Goal: Transaction & Acquisition: Book appointment/travel/reservation

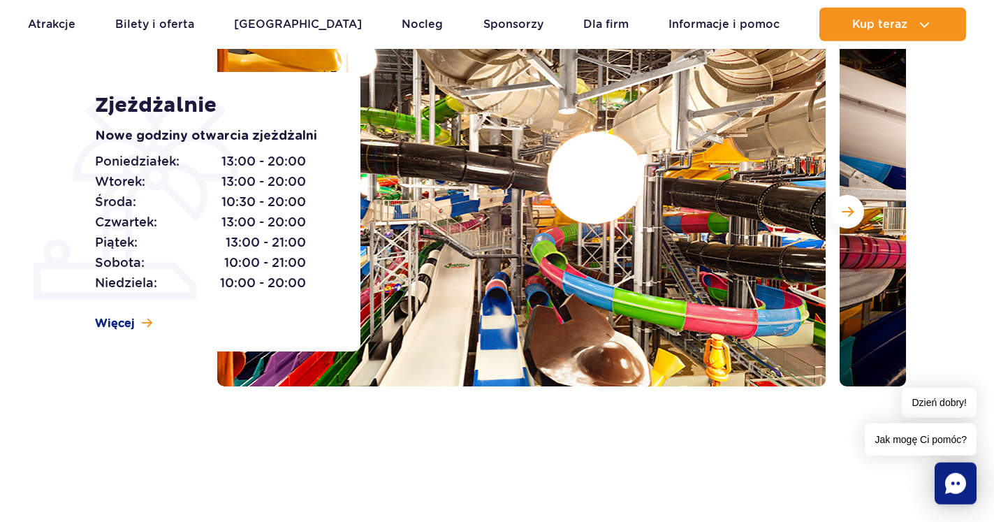
scroll to position [214, 0]
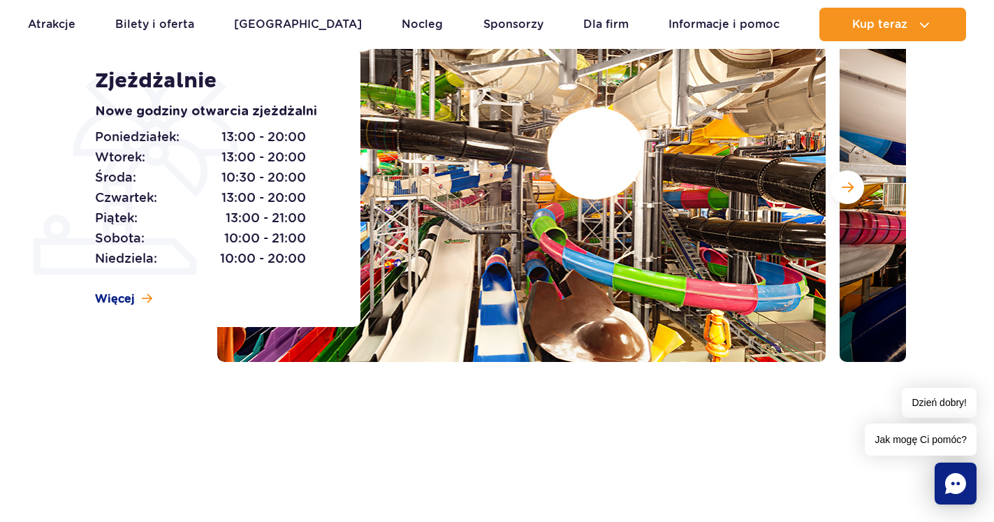
click at [960, 358] on section "Zjeżdżalnie Nowe godziny otwarcia zjeżdżalni Poniedziałek: 13:00 - 20:00 Wtorek…" at bounding box center [497, 187] width 994 height 349
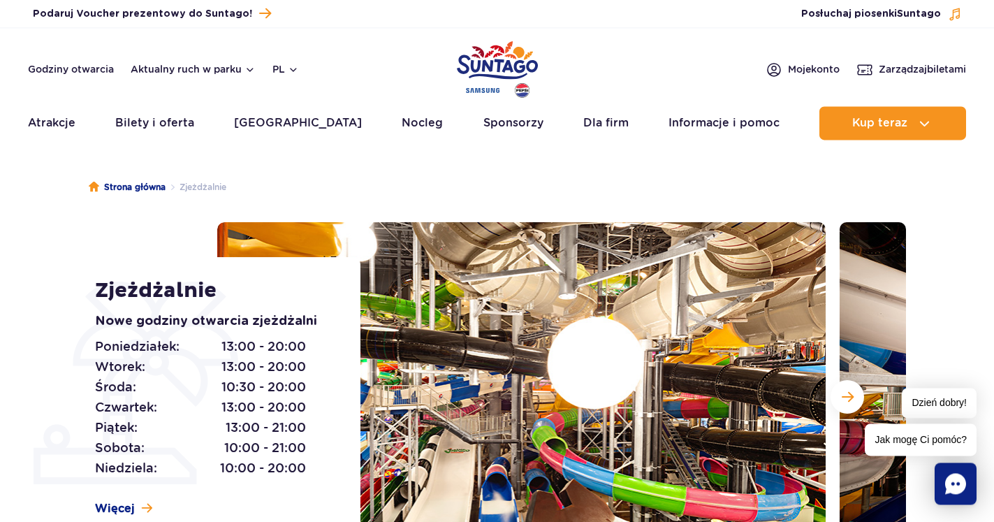
scroll to position [0, 0]
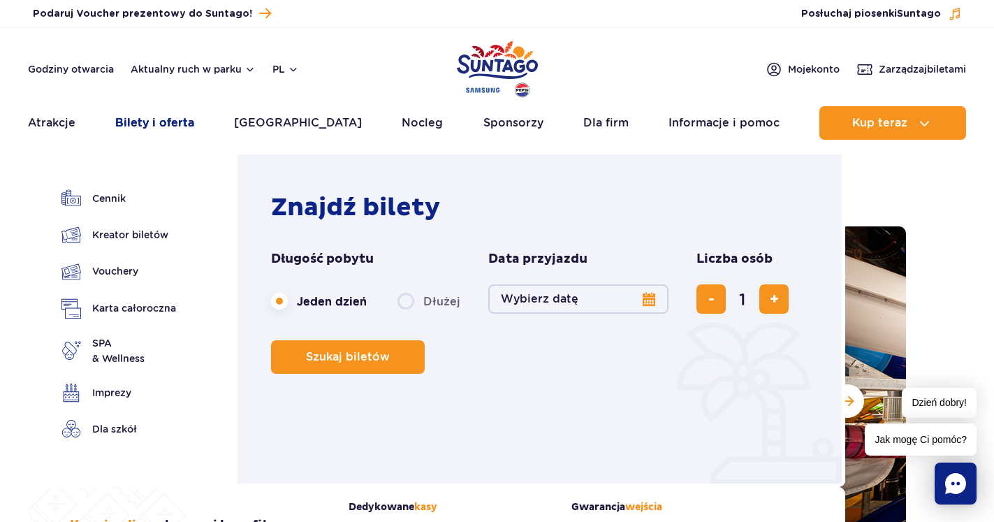
click at [155, 120] on link "Bilety i oferta" at bounding box center [154, 123] width 79 height 34
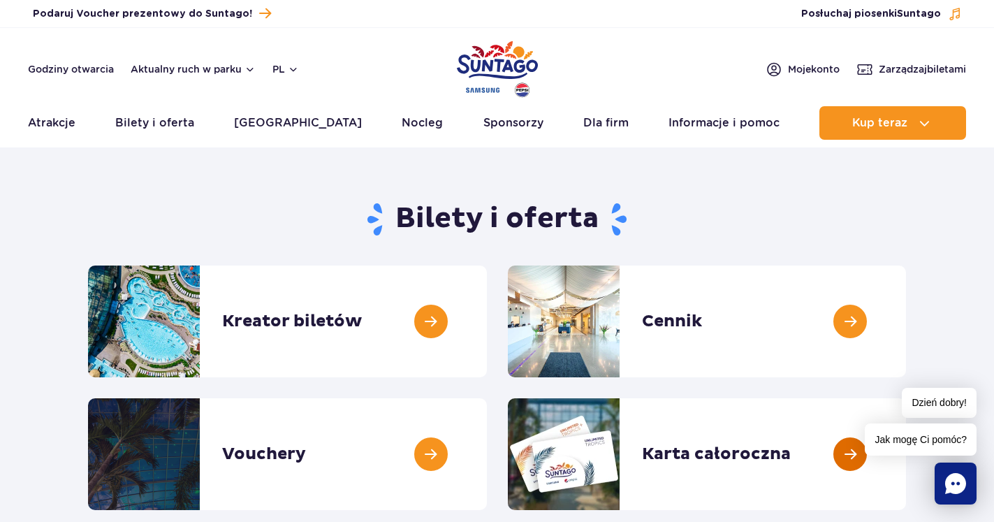
click at [906, 446] on link at bounding box center [906, 454] width 0 height 112
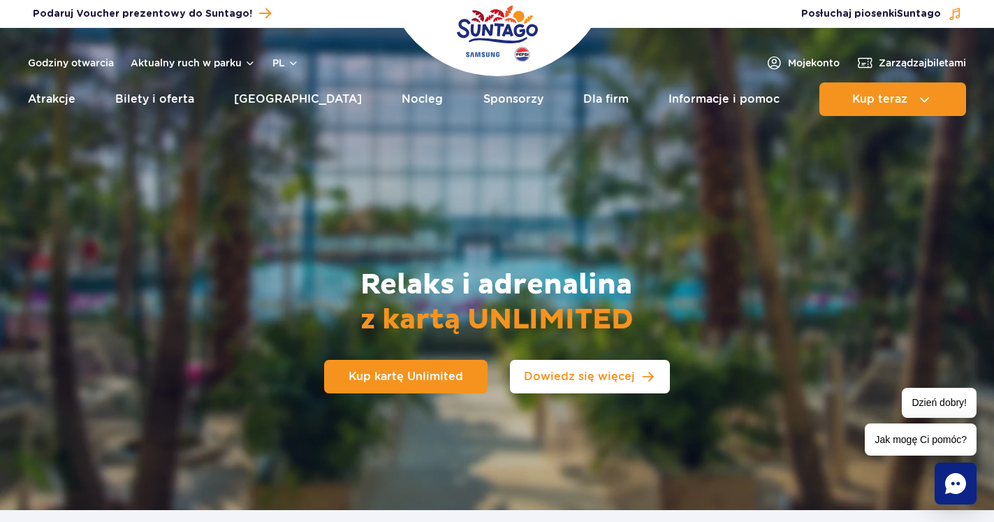
click at [578, 373] on span "Dowiedz się więcej" at bounding box center [579, 376] width 111 height 11
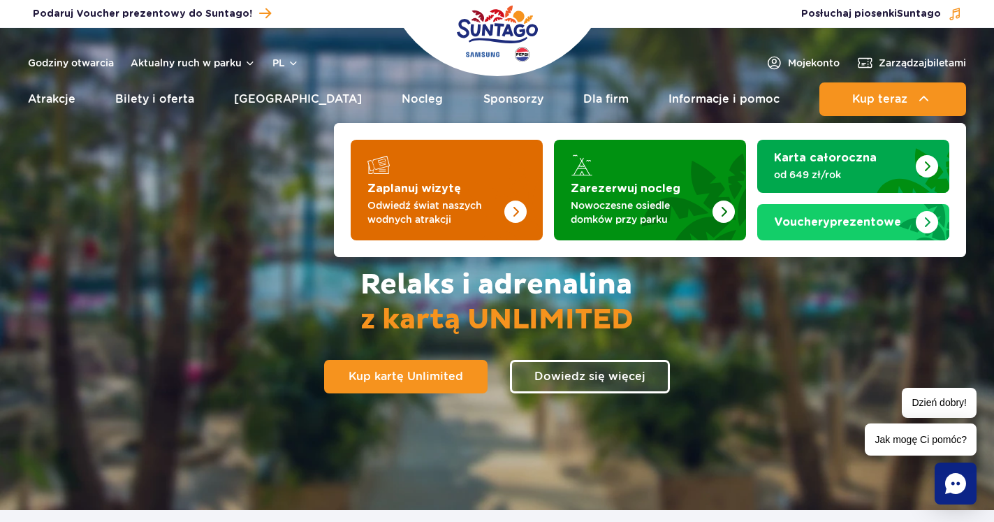
click at [521, 203] on img "Zaplanuj wizytę" at bounding box center [515, 211] width 22 height 22
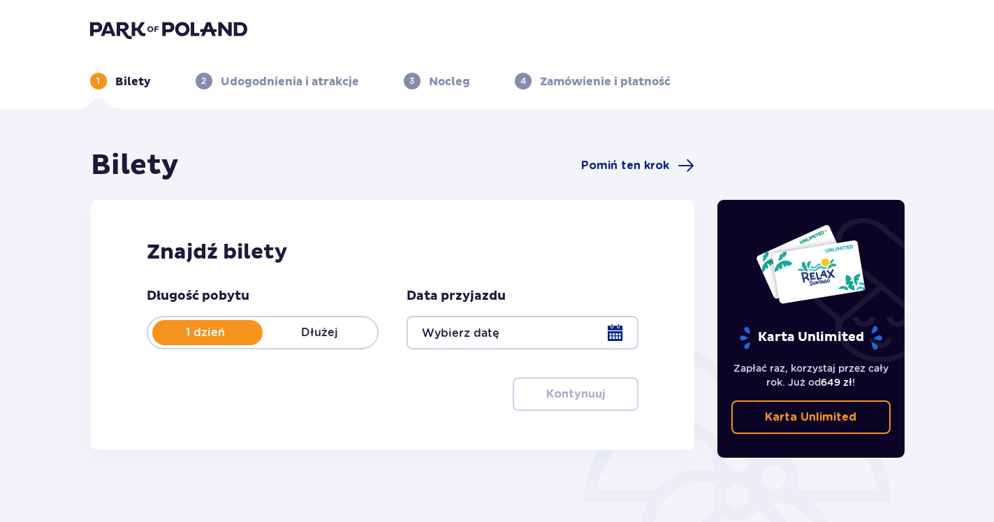
click at [615, 335] on div at bounding box center [522, 333] width 232 height 34
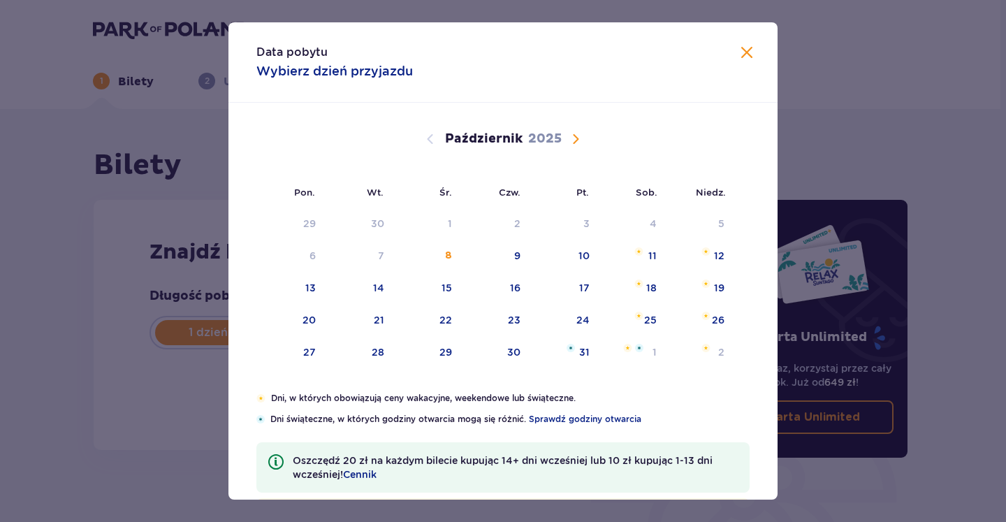
click at [568, 138] on span "Następny miesiąc" at bounding box center [575, 139] width 17 height 17
click at [708, 249] on div "9" at bounding box center [699, 256] width 69 height 31
click at [305, 285] on div "10" at bounding box center [309, 288] width 11 height 14
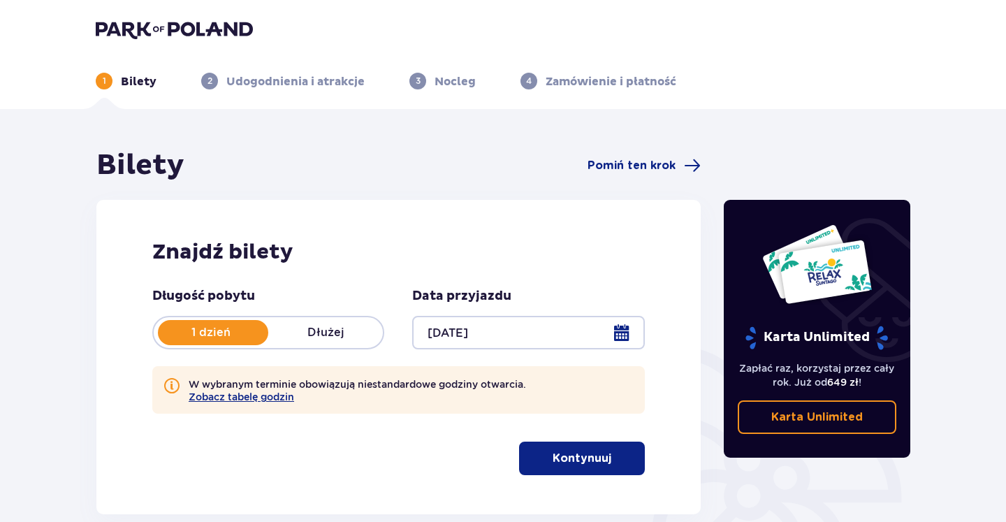
type input "09.11.25"
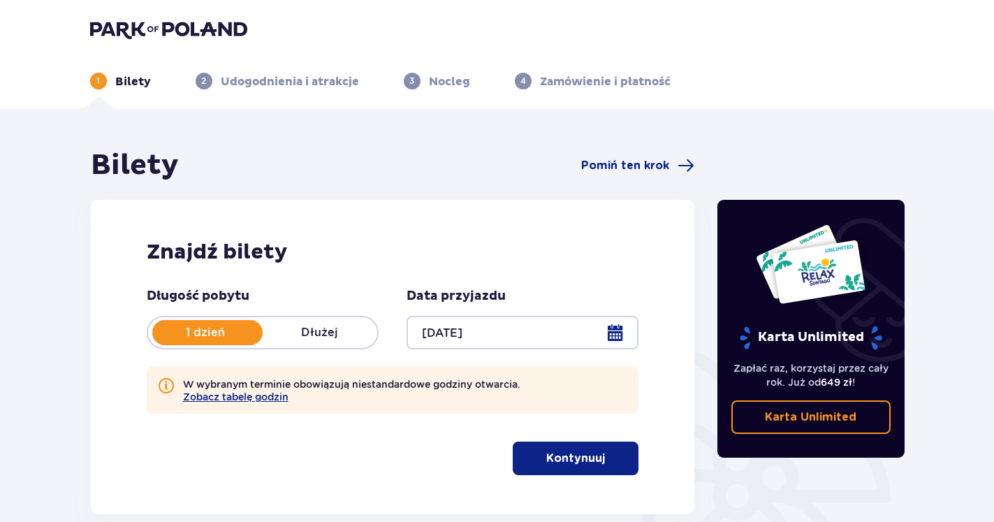
click at [326, 332] on p "Dłużej" at bounding box center [320, 332] width 115 height 15
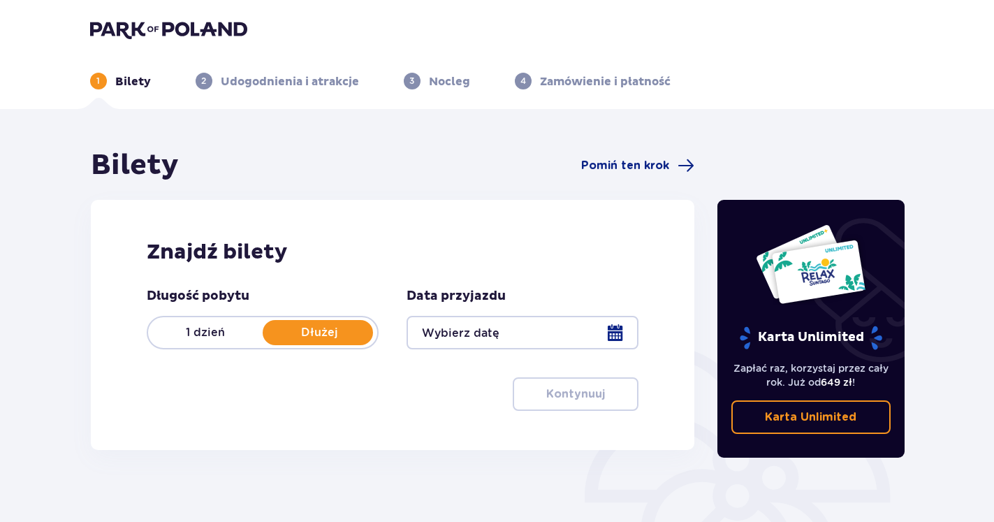
click at [615, 332] on div at bounding box center [522, 333] width 232 height 34
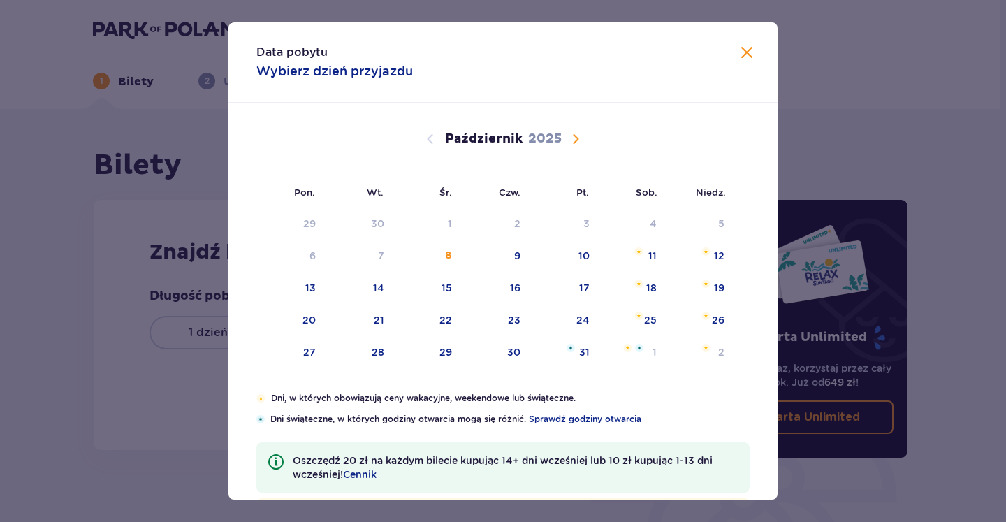
click at [572, 137] on span "Następny miesiąc" at bounding box center [575, 139] width 17 height 17
click at [712, 254] on div "9" at bounding box center [699, 256] width 69 height 31
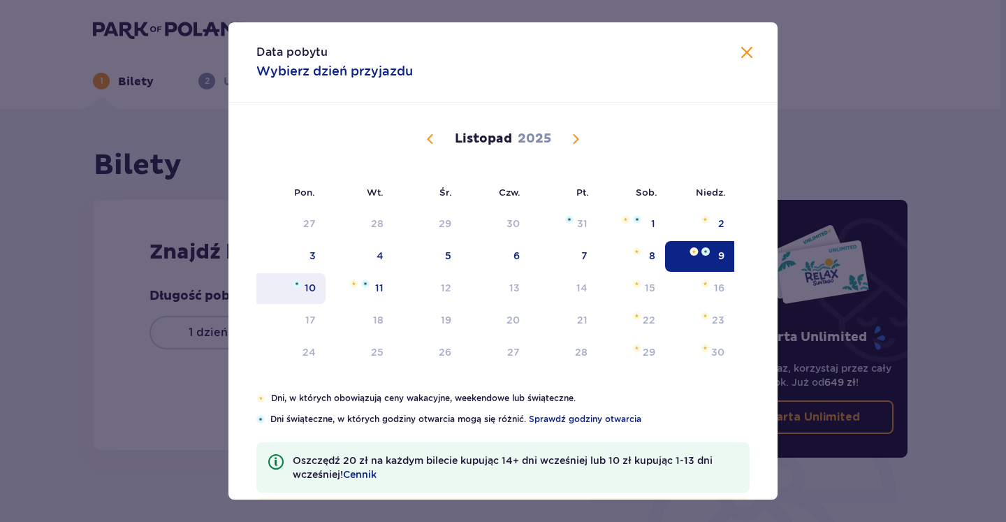
click at [296, 287] on div "10" at bounding box center [290, 288] width 69 height 31
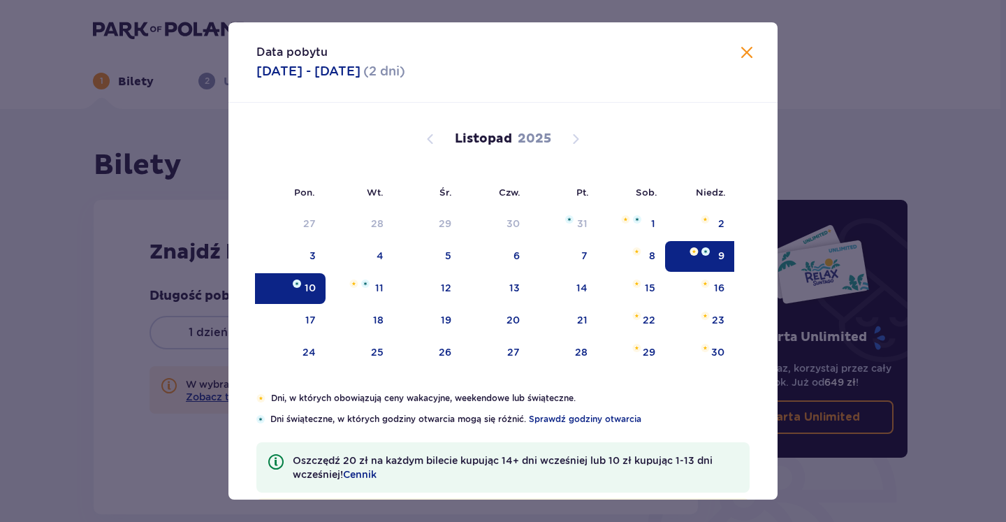
click at [770, 488] on div "Karta Unlimited Zapłać raz, korzystaj przez cały rok. Już od 649 zł ! Karta Unl…" at bounding box center [815, 388] width 210 height 480
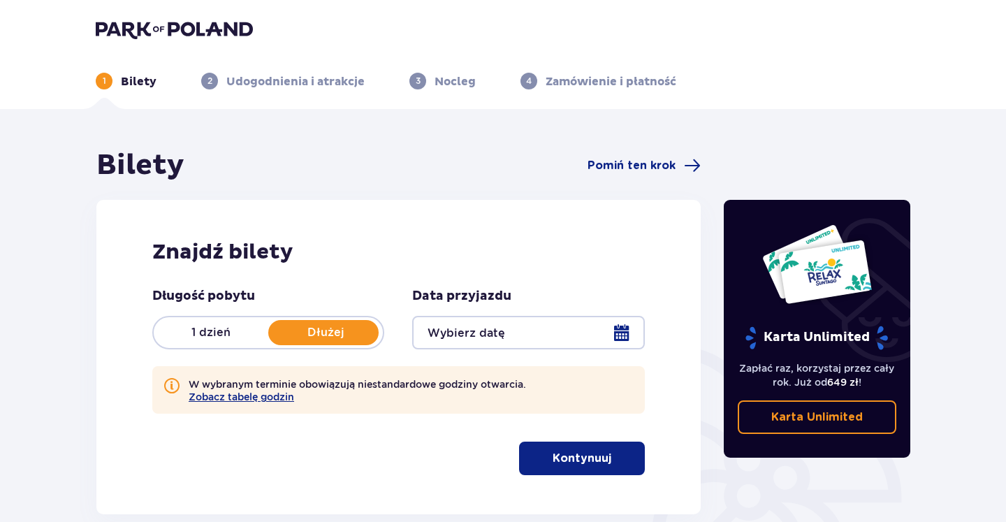
type input "[DATE] - [DATE]"
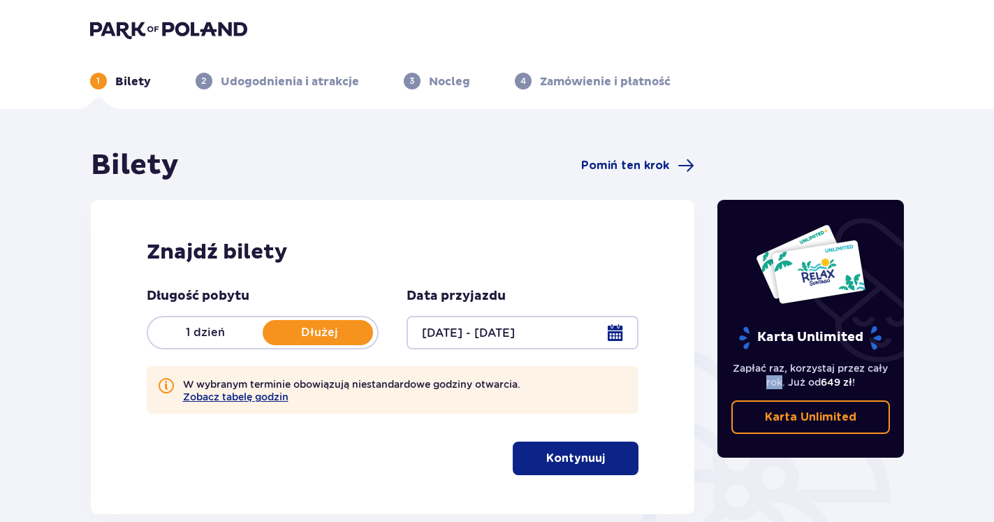
click at [770, 488] on div "Karta Unlimited Zapłać raz, korzystaj przez cały rok. Już od 649 zł ! Karta Unl…" at bounding box center [811, 388] width 210 height 480
click at [549, 452] on p "Kontynuuj" at bounding box center [575, 457] width 59 height 15
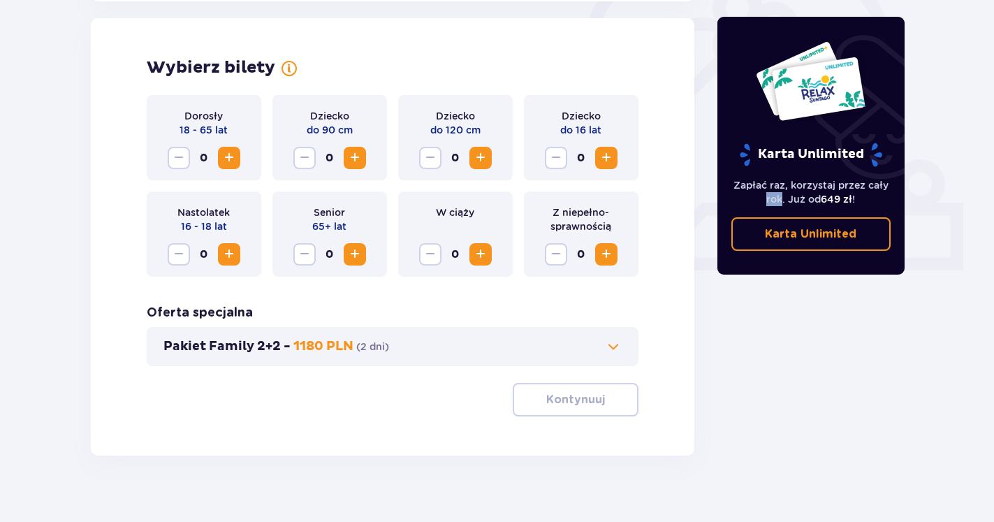
scroll to position [453, 0]
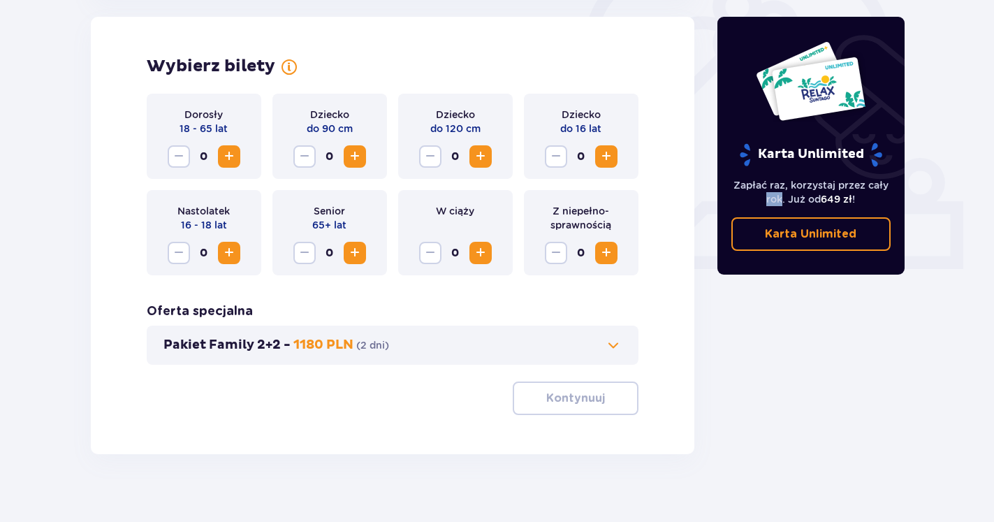
click at [608, 156] on span "Zwiększ" at bounding box center [606, 156] width 17 height 17
click at [231, 160] on span "Zwiększ" at bounding box center [229, 156] width 17 height 17
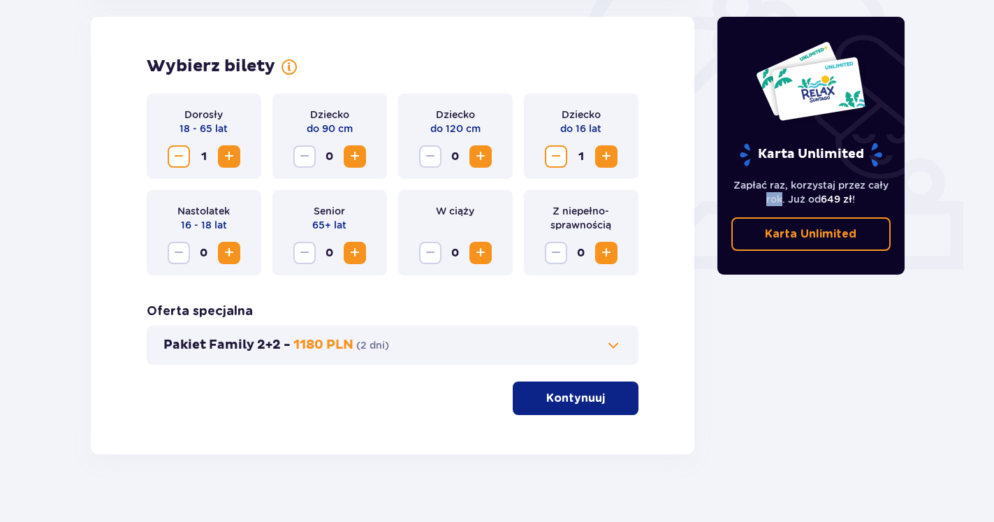
click at [231, 160] on span "Zwiększ" at bounding box center [229, 156] width 17 height 17
click at [576, 403] on p "Kontynuuj" at bounding box center [575, 397] width 59 height 15
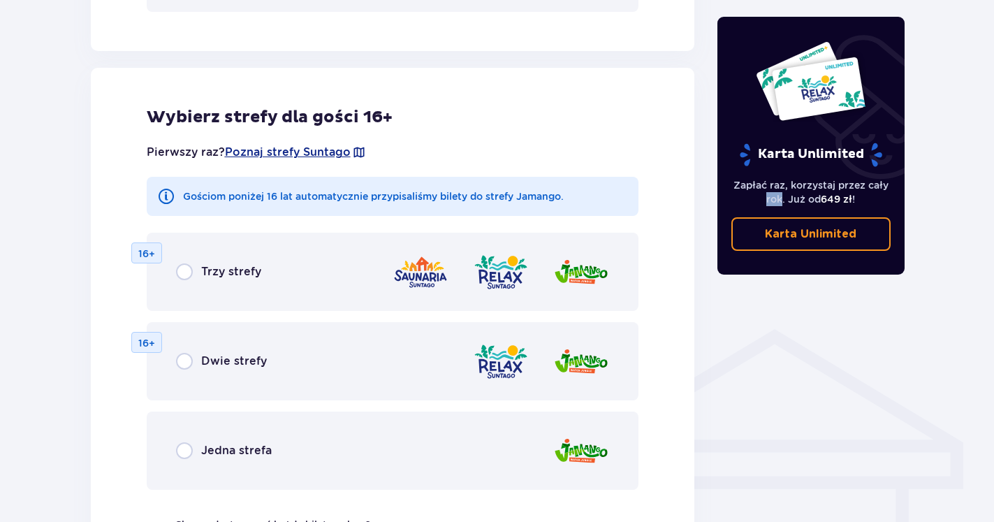
scroll to position [791, 0]
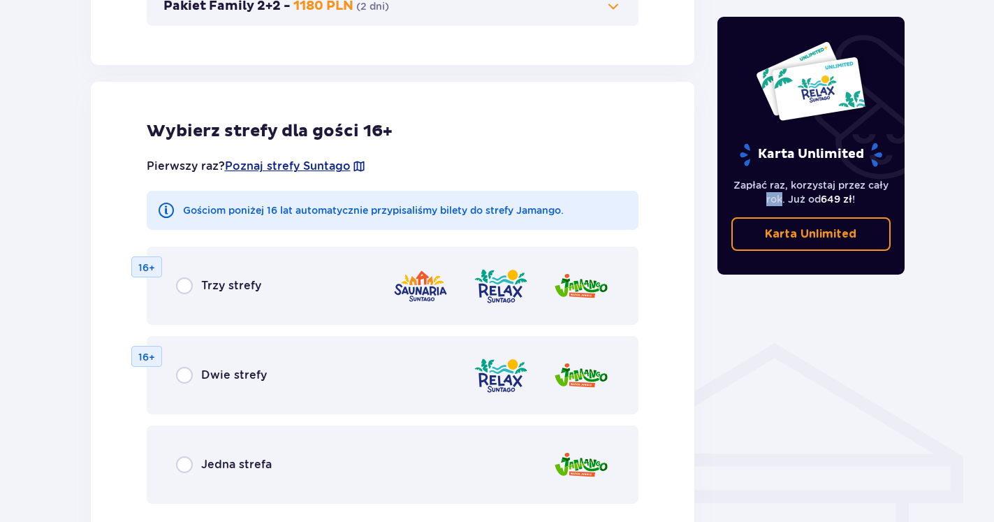
click at [186, 281] on input "radio" at bounding box center [184, 285] width 17 height 17
radio input "true"
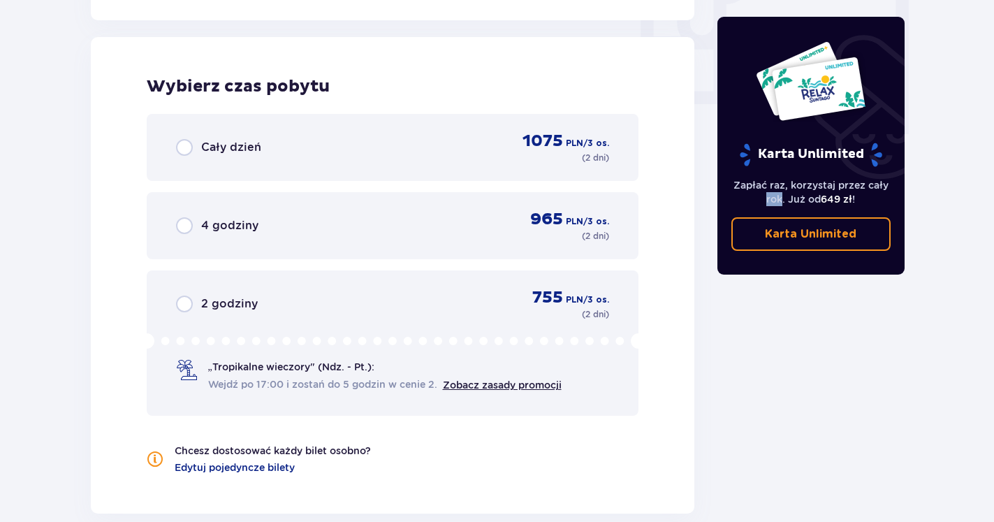
scroll to position [1376, 0]
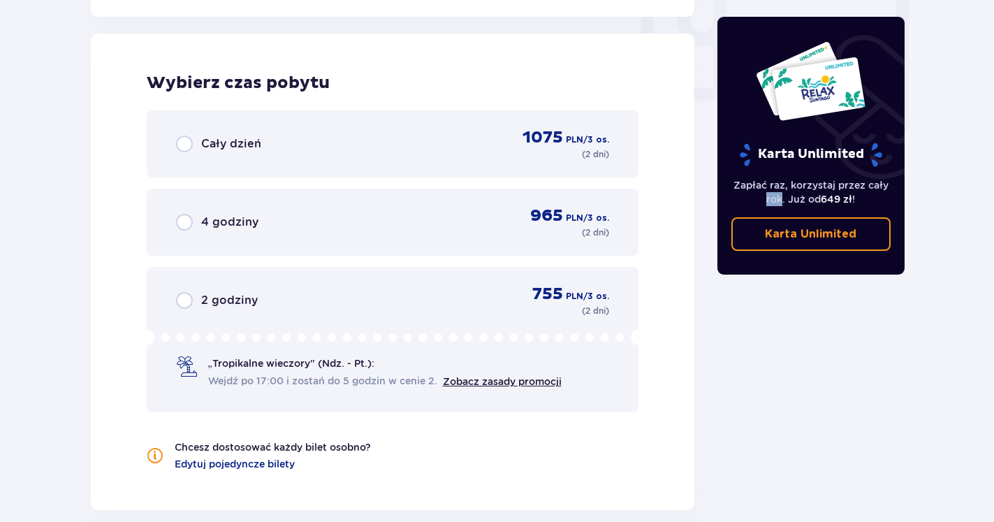
click at [182, 143] on input "radio" at bounding box center [184, 143] width 17 height 17
radio input "true"
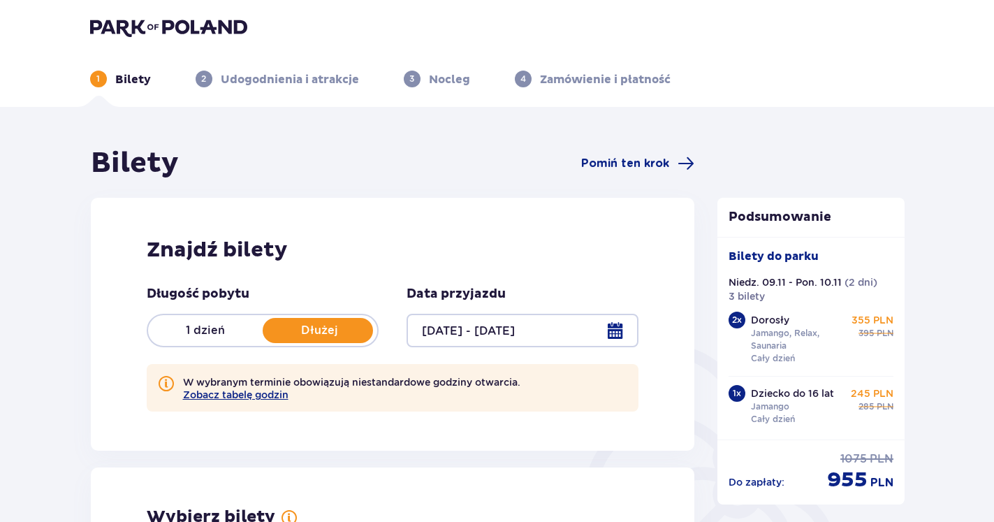
scroll to position [0, 0]
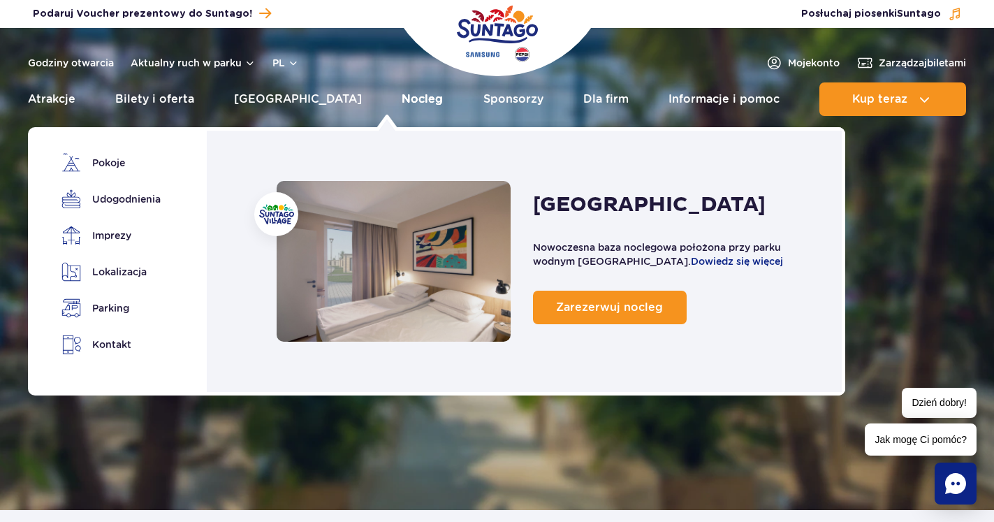
click at [402, 101] on link "Nocleg" at bounding box center [422, 99] width 41 height 34
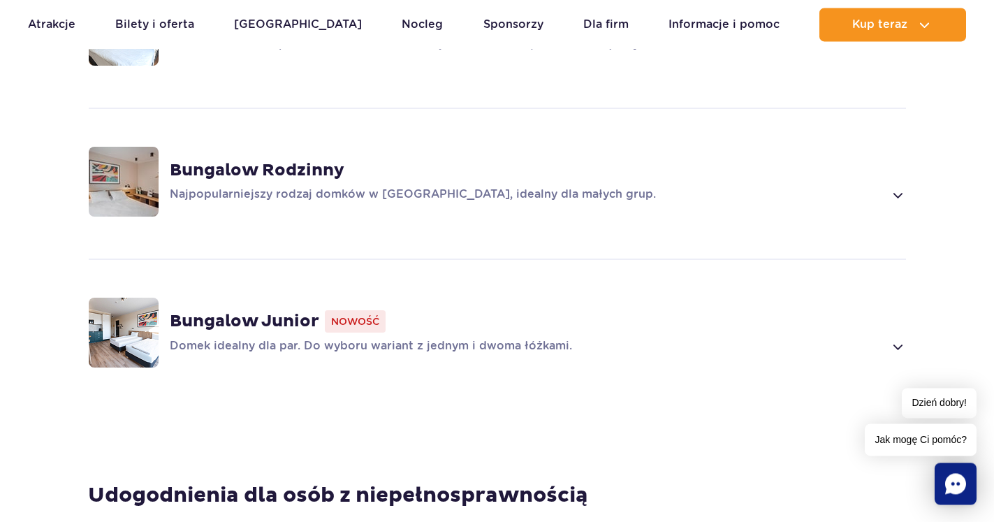
scroll to position [1140, 0]
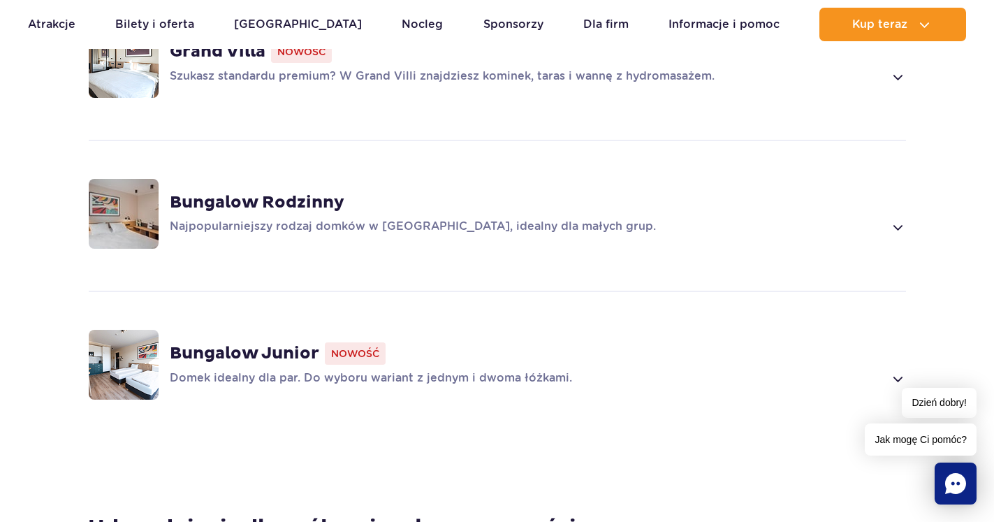
click at [244, 370] on p "Domek idealny dla par. Do wyboru wariant z jednym i dwoma łóżkami." at bounding box center [527, 378] width 714 height 17
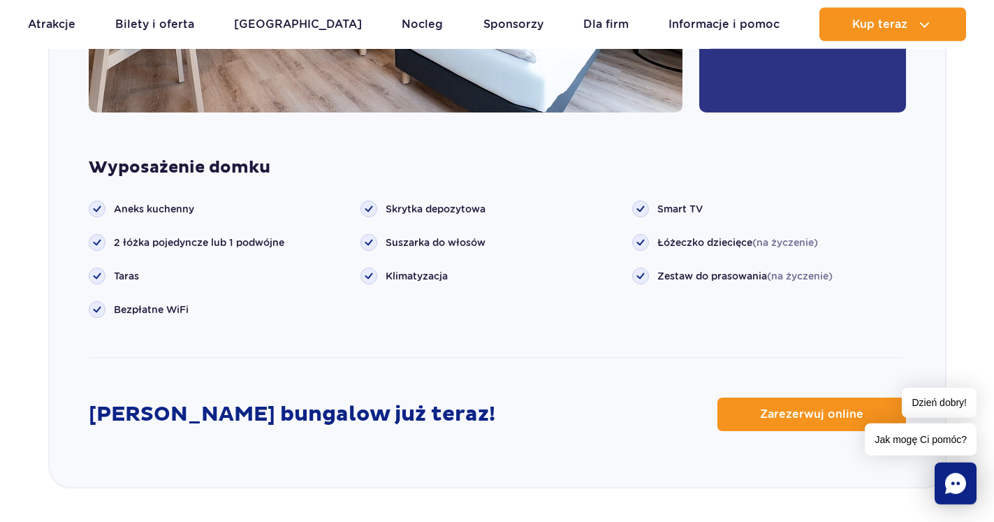
scroll to position [1914, 0]
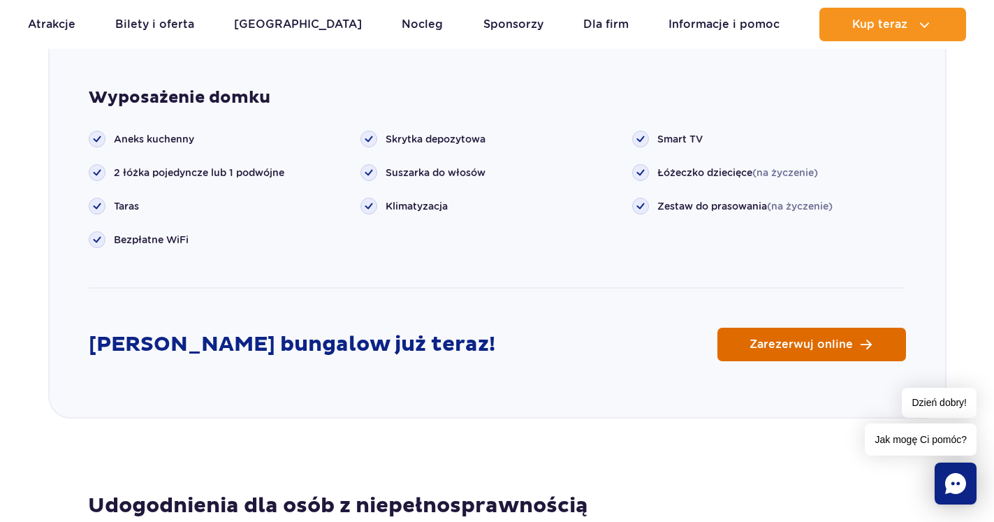
click at [761, 339] on span "Zarezerwuj online" at bounding box center [800, 344] width 103 height 11
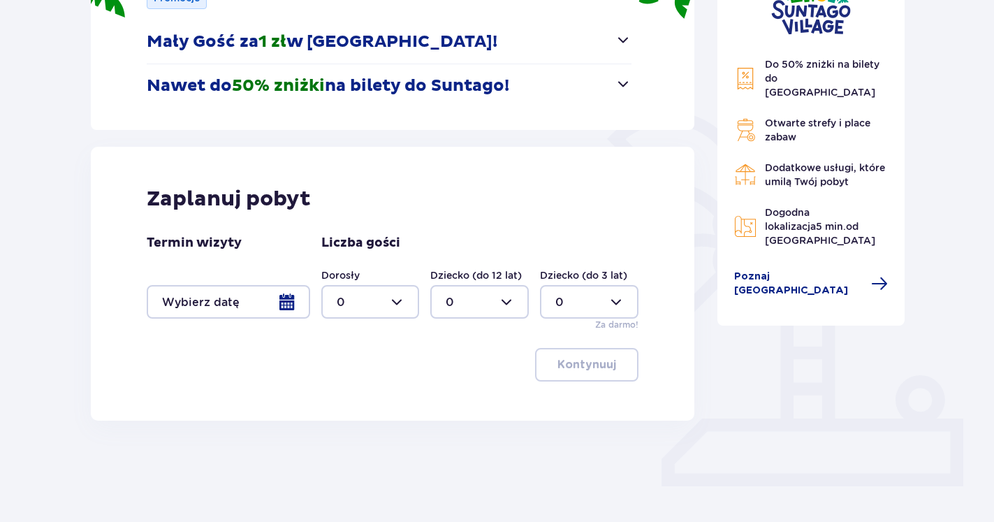
scroll to position [254, 0]
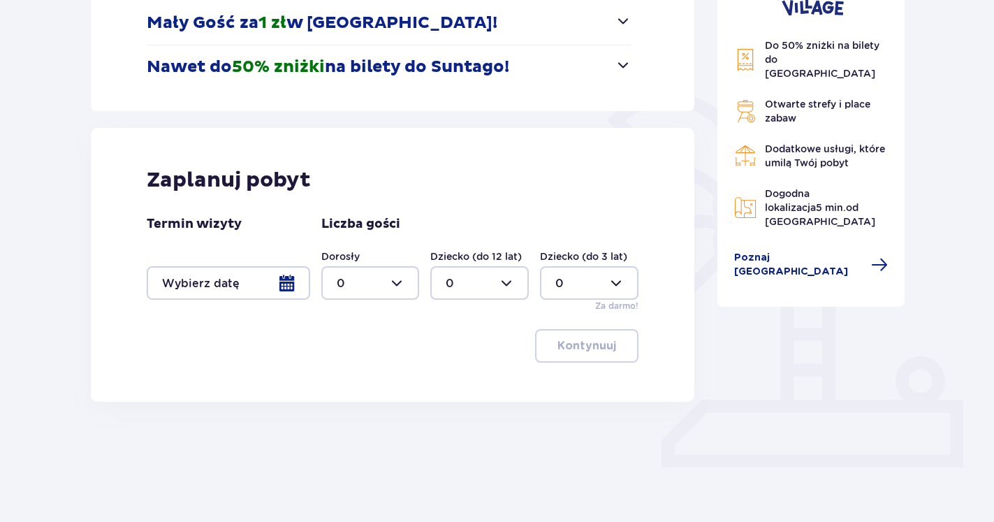
click at [401, 281] on div at bounding box center [370, 283] width 98 height 34
click at [346, 390] on div "2" at bounding box center [371, 383] width 68 height 15
type input "2"
click at [504, 282] on div at bounding box center [479, 283] width 98 height 34
click at [464, 355] on div "1" at bounding box center [480, 354] width 68 height 15
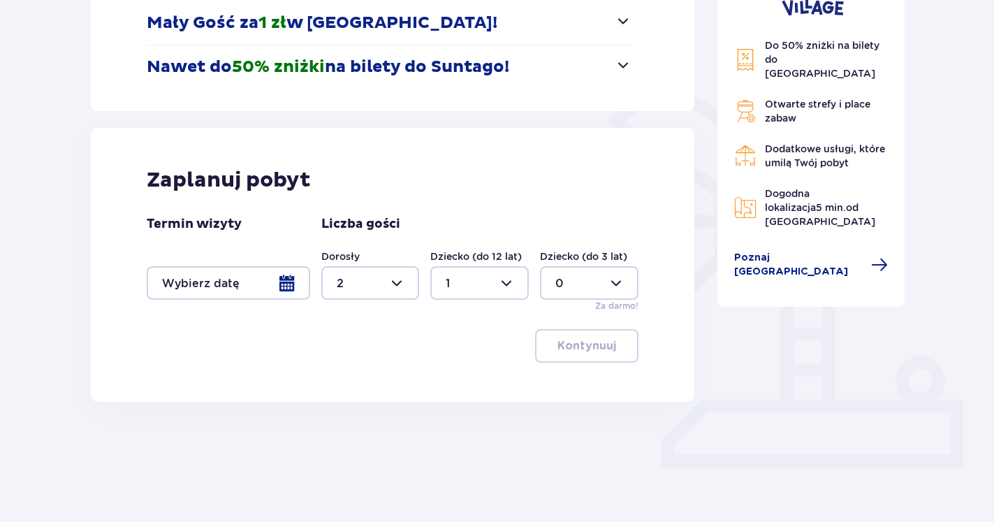
type input "1"
click at [285, 279] on div at bounding box center [228, 283] width 163 height 34
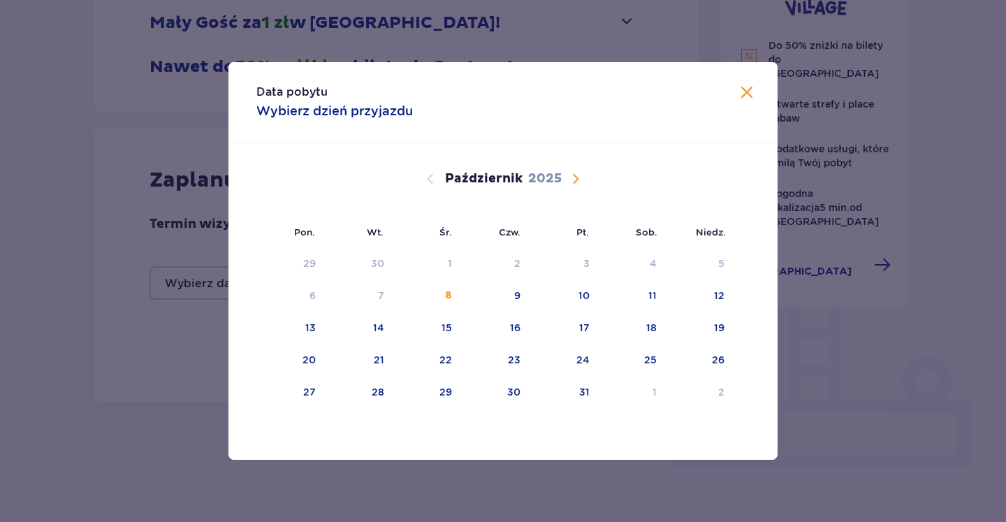
click at [570, 177] on span "Następny miesiąc" at bounding box center [575, 178] width 17 height 17
click at [719, 294] on div "9" at bounding box center [721, 295] width 6 height 14
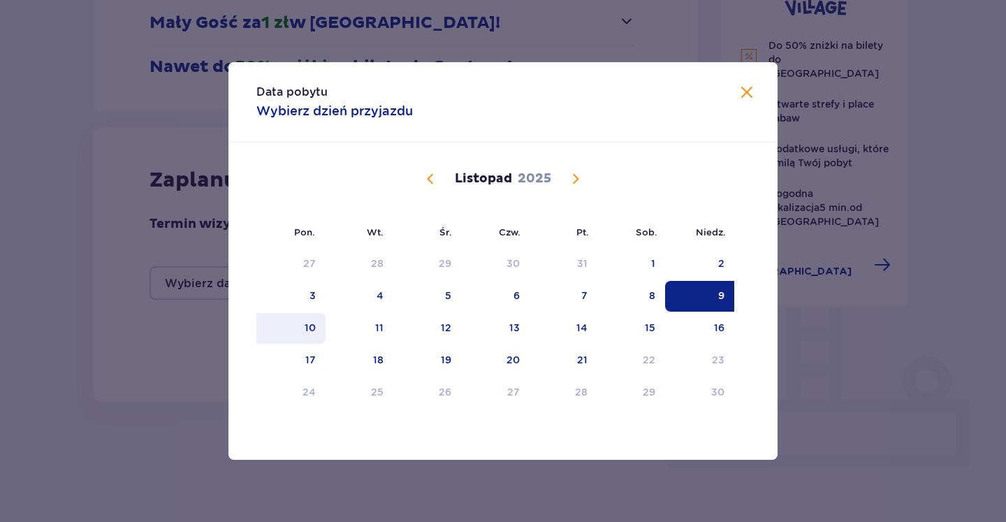
click at [310, 326] on div "10" at bounding box center [309, 328] width 11 height 14
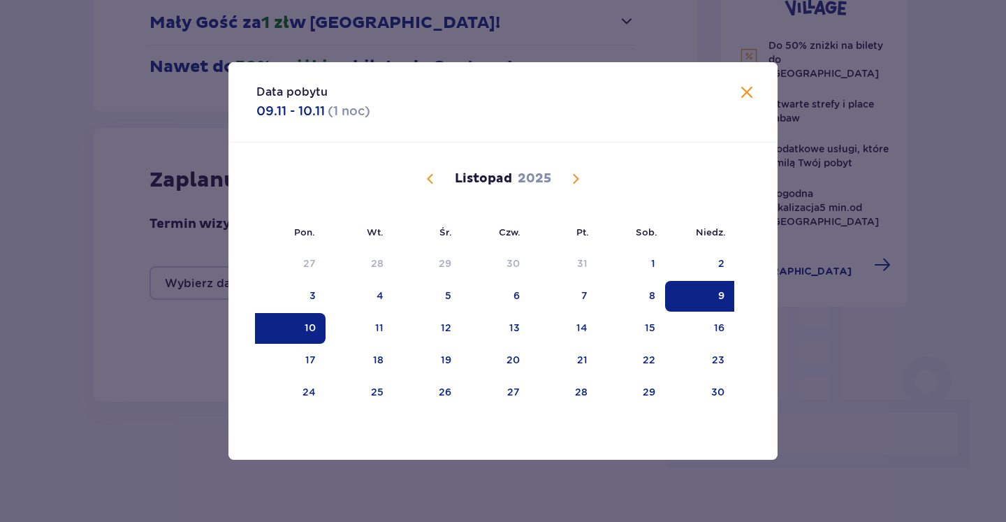
type input "[DATE] - [DATE]"
type input "0"
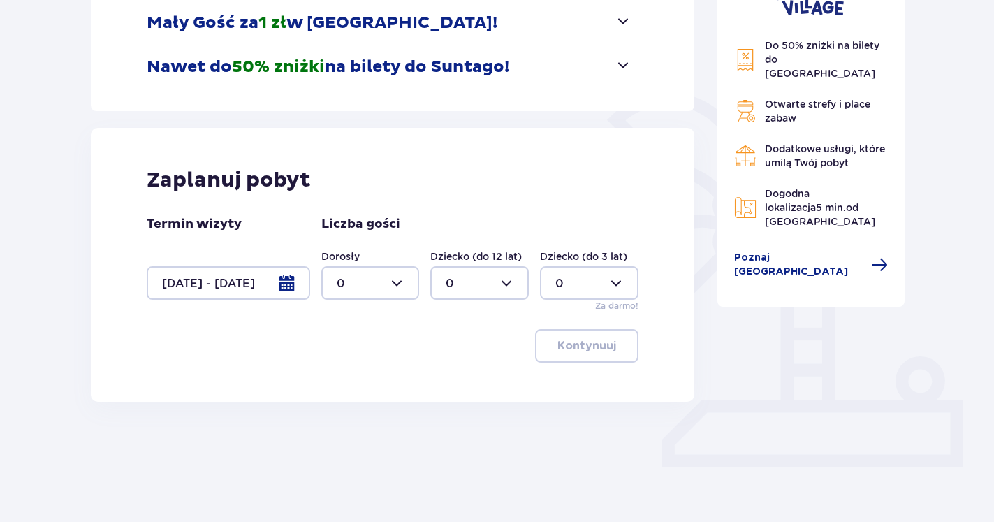
click at [400, 279] on div at bounding box center [370, 283] width 98 height 34
click at [360, 380] on div "2" at bounding box center [371, 383] width 68 height 15
type input "2"
click at [498, 281] on div at bounding box center [479, 283] width 98 height 34
click at [450, 356] on p "1" at bounding box center [448, 354] width 4 height 15
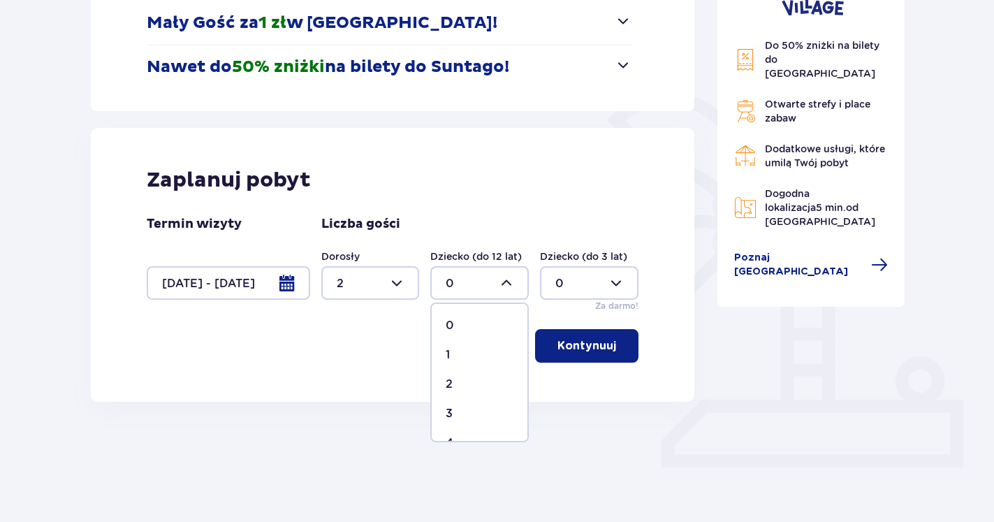
type input "1"
click at [609, 346] on button "Kontynuuj" at bounding box center [586, 346] width 103 height 34
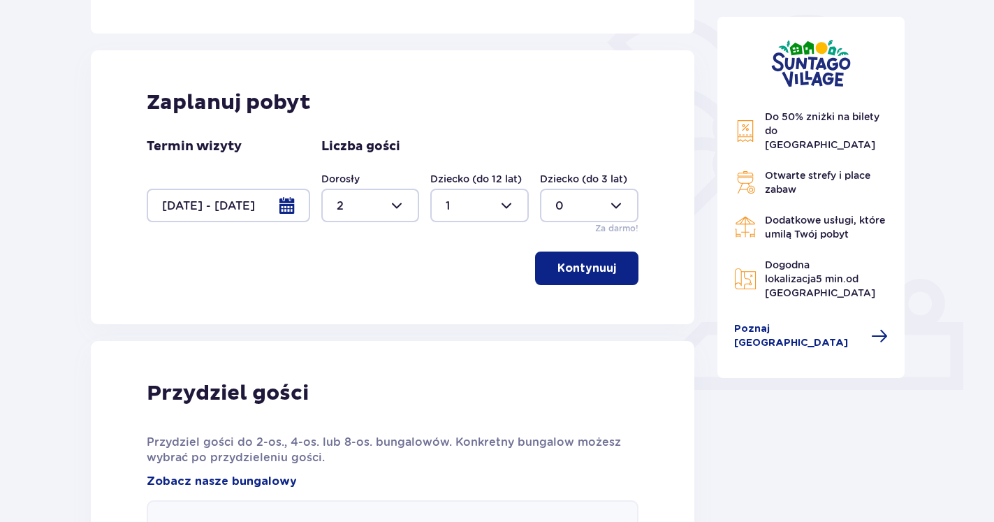
scroll to position [300, 0]
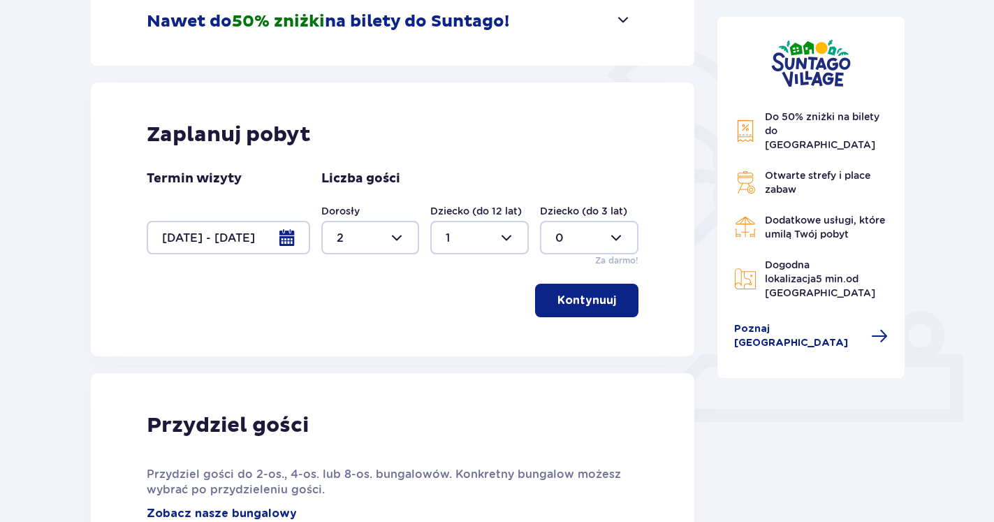
click at [583, 305] on p "Kontynuuj" at bounding box center [586, 300] width 59 height 15
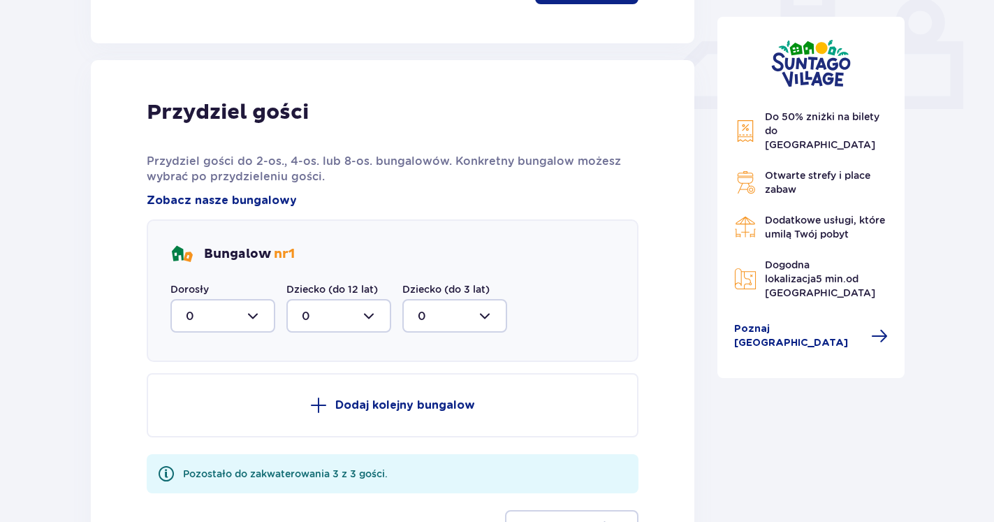
scroll to position [656, 0]
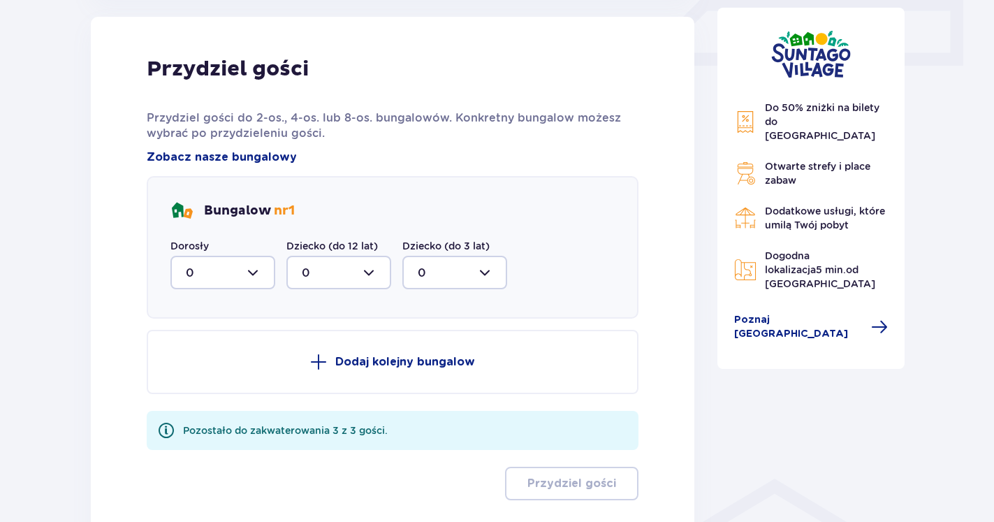
click at [256, 270] on div at bounding box center [222, 273] width 105 height 34
click at [212, 360] on span "2" at bounding box center [223, 373] width 102 height 29
type input "2"
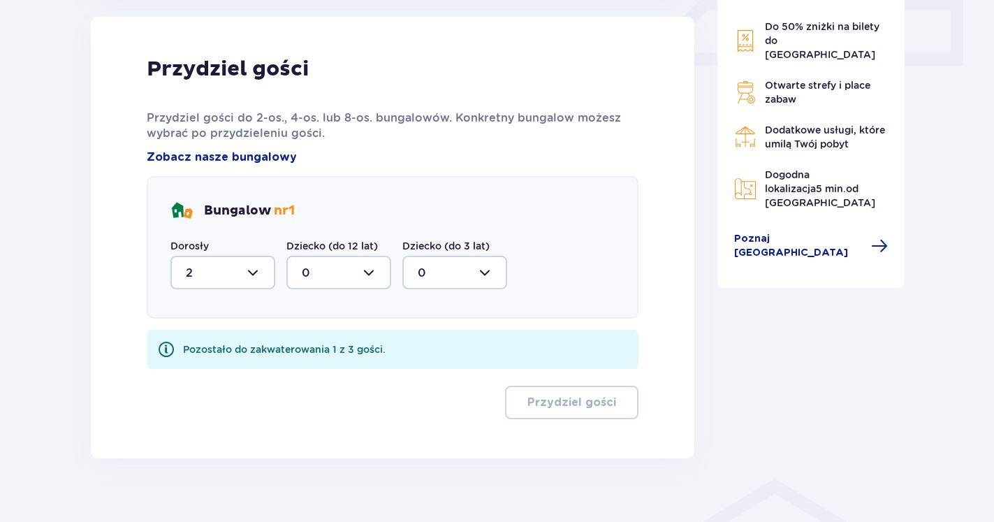
click at [373, 264] on div at bounding box center [338, 273] width 105 height 34
click at [331, 342] on div "1" at bounding box center [339, 344] width 74 height 15
type input "1"
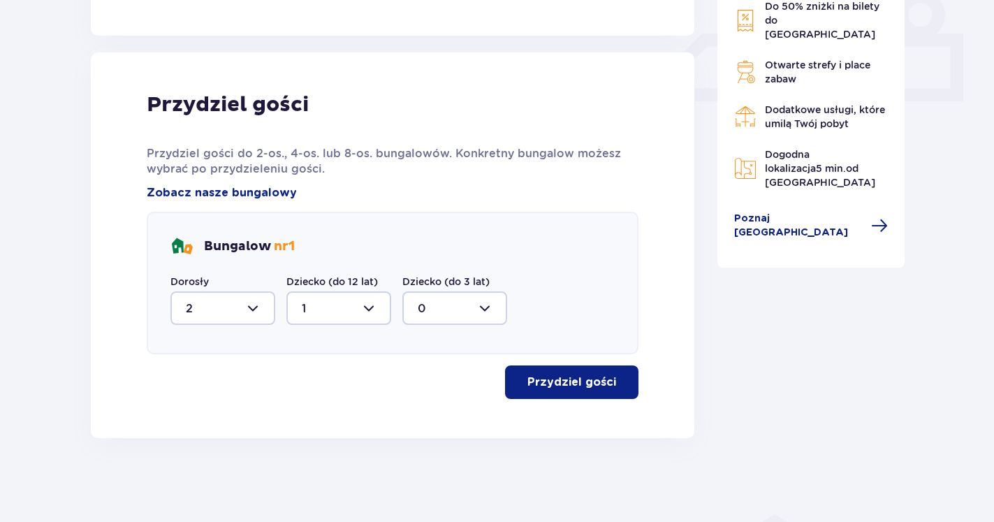
click at [554, 376] on p "Przydziel gości" at bounding box center [571, 381] width 89 height 15
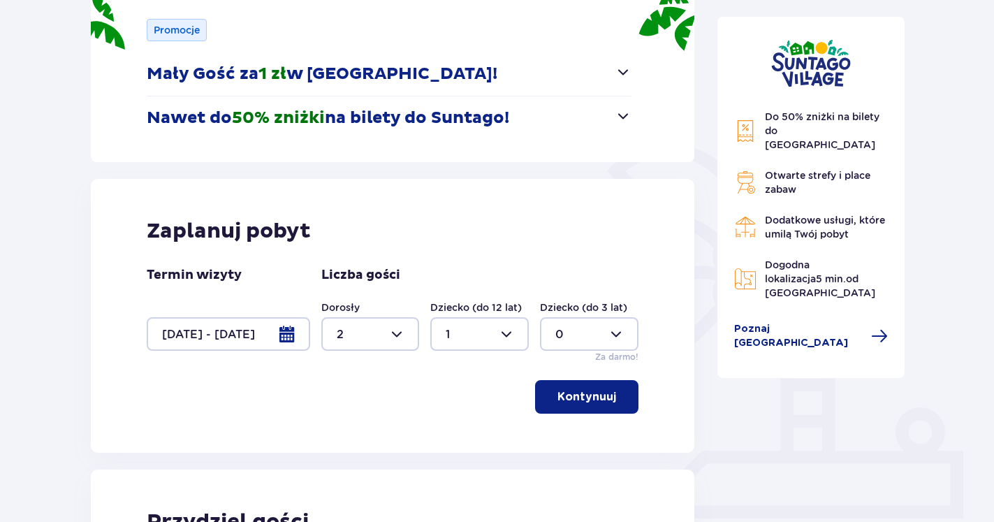
scroll to position [0, 0]
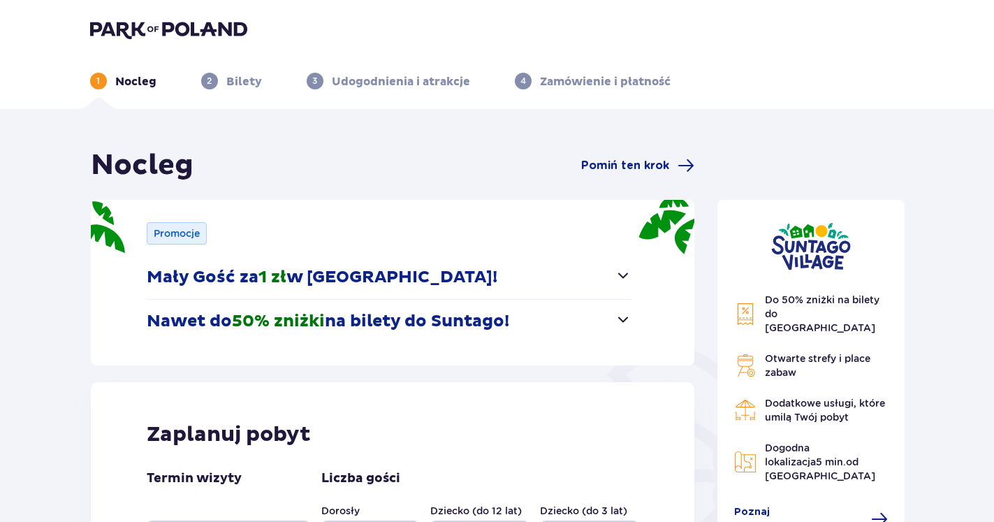
click at [238, 86] on p "Bilety" at bounding box center [244, 81] width 36 height 15
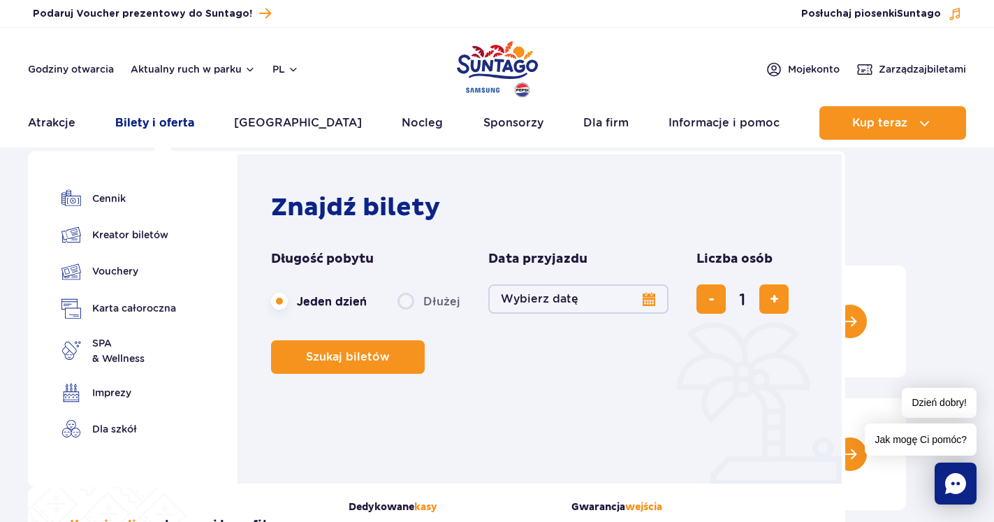
click at [168, 127] on link "Bilety i oferta" at bounding box center [154, 123] width 79 height 34
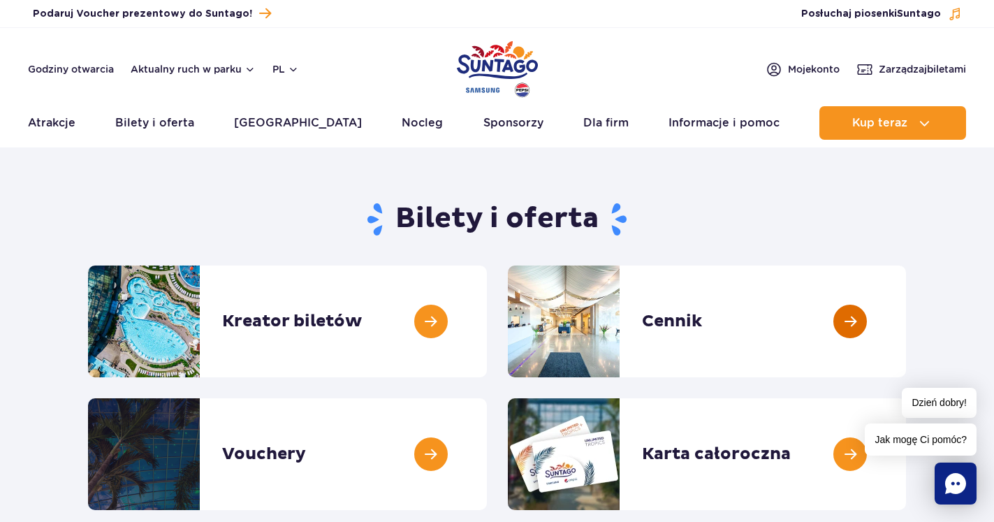
click at [906, 318] on link at bounding box center [906, 321] width 0 height 112
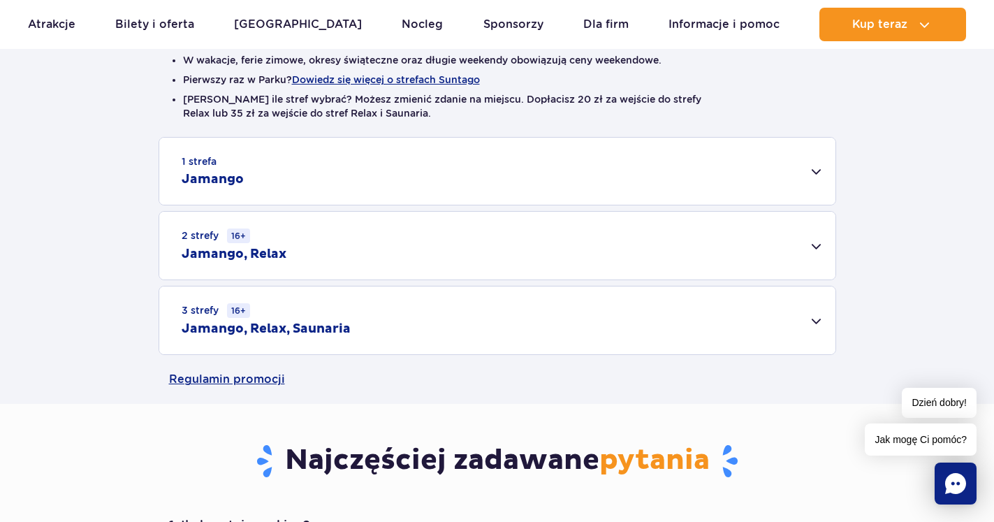
scroll to position [416, 0]
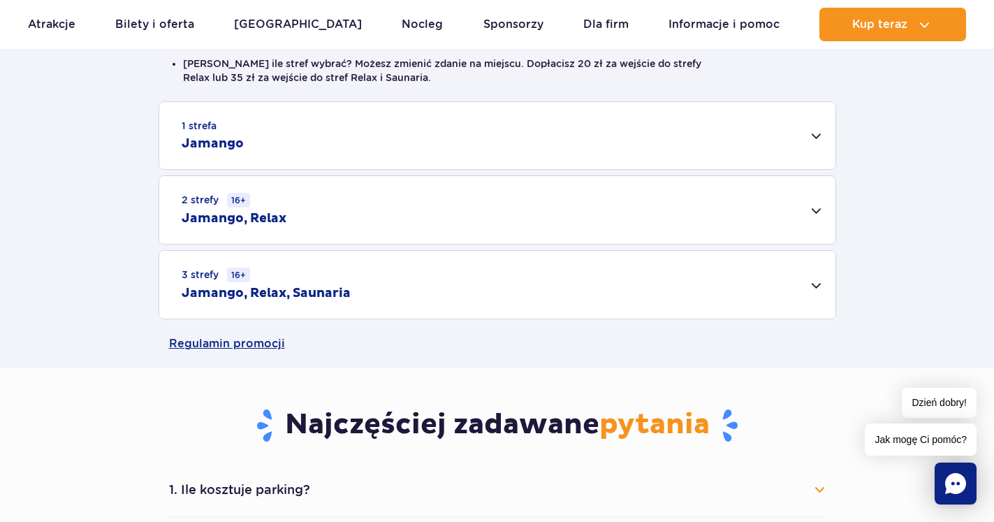
click at [808, 285] on div "3 strefy 16+ Jamango, Relax, Saunaria" at bounding box center [497, 285] width 676 height 68
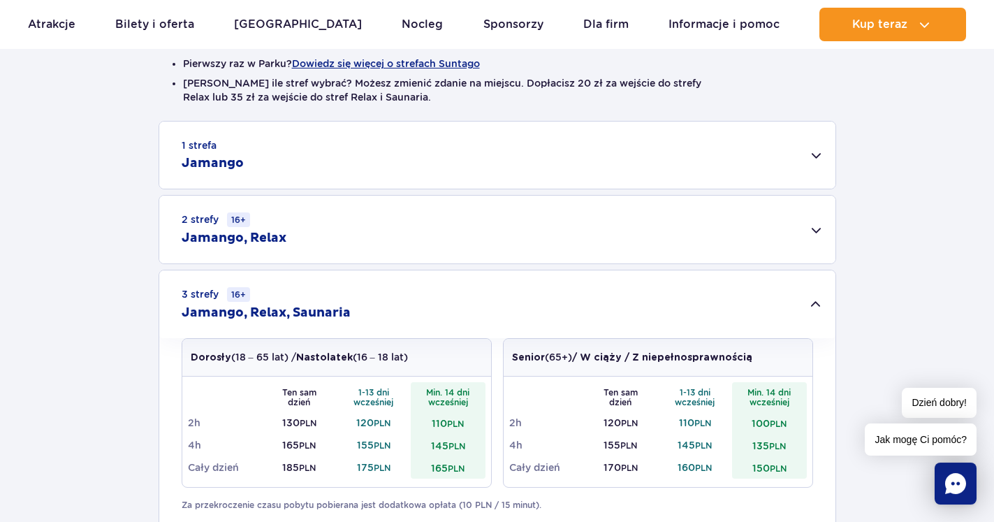
scroll to position [432, 0]
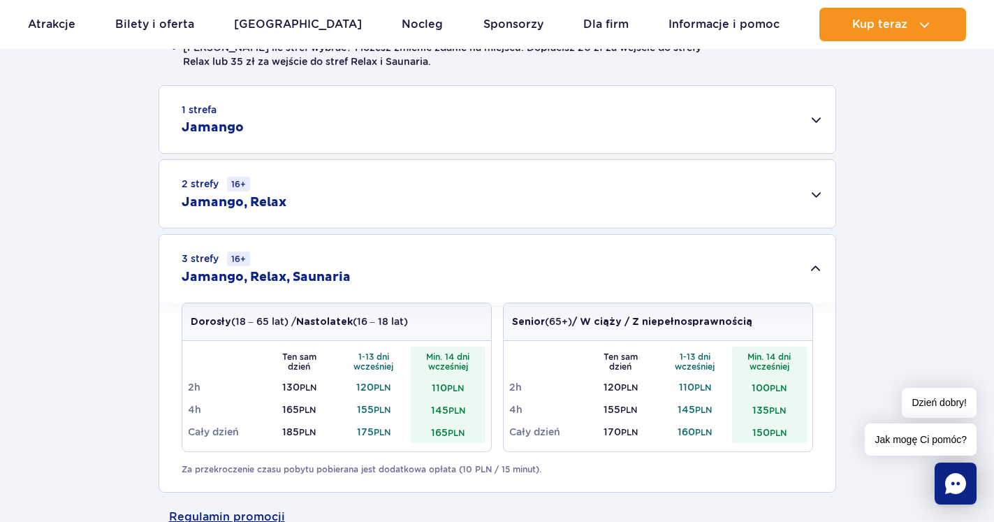
click at [446, 429] on td "165 PLN" at bounding box center [448, 431] width 75 height 22
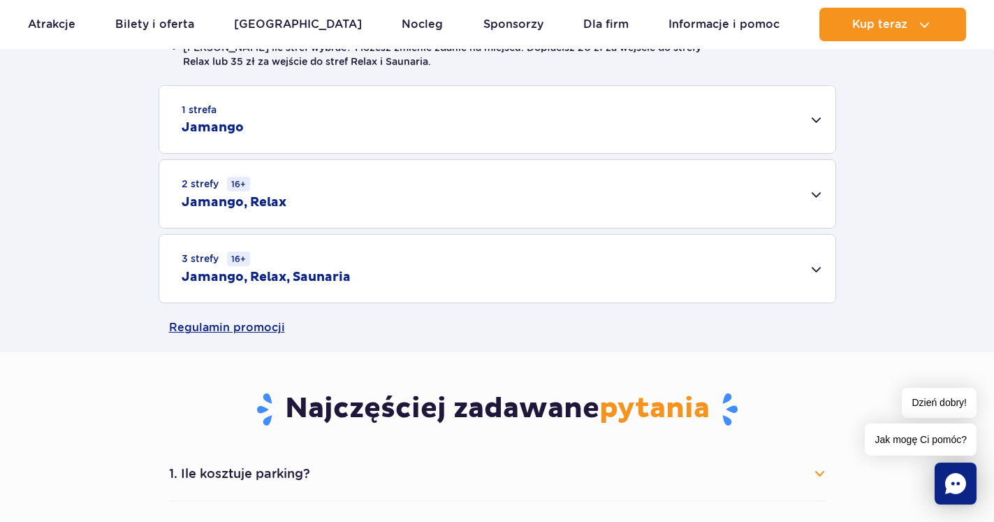
click at [916, 295] on div "1 strefa Jamango Dorosły (18 – 65 lat) / Nastolatek (16 – 18 lat) Ten sam dzień…" at bounding box center [497, 194] width 994 height 218
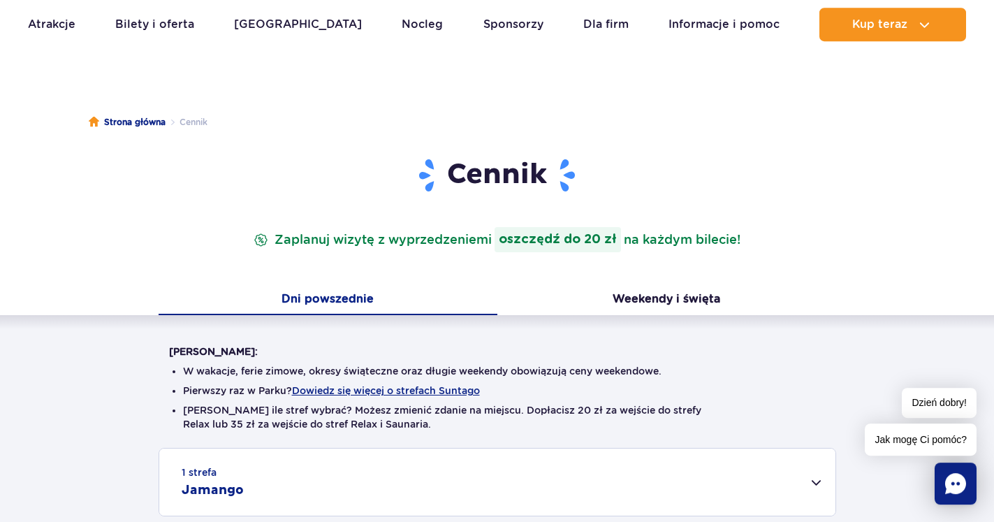
scroll to position [0, 0]
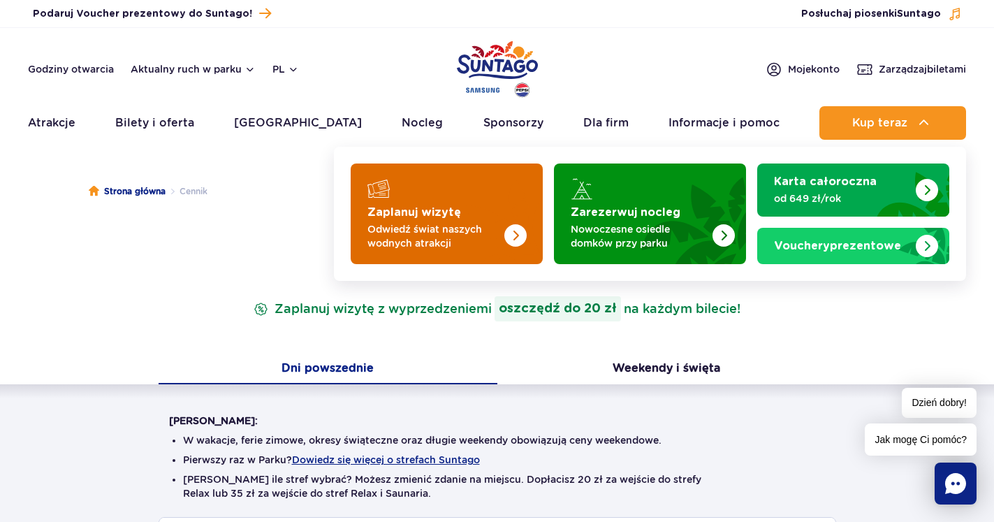
click at [504, 229] on img "Zaplanuj wizytę" at bounding box center [487, 209] width 111 height 109
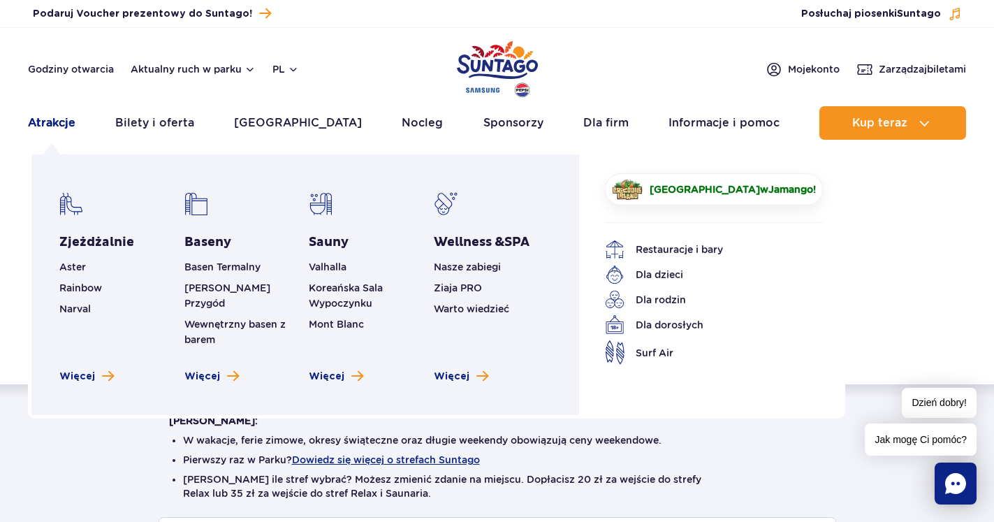
click at [41, 123] on link "Atrakcje" at bounding box center [51, 123] width 47 height 34
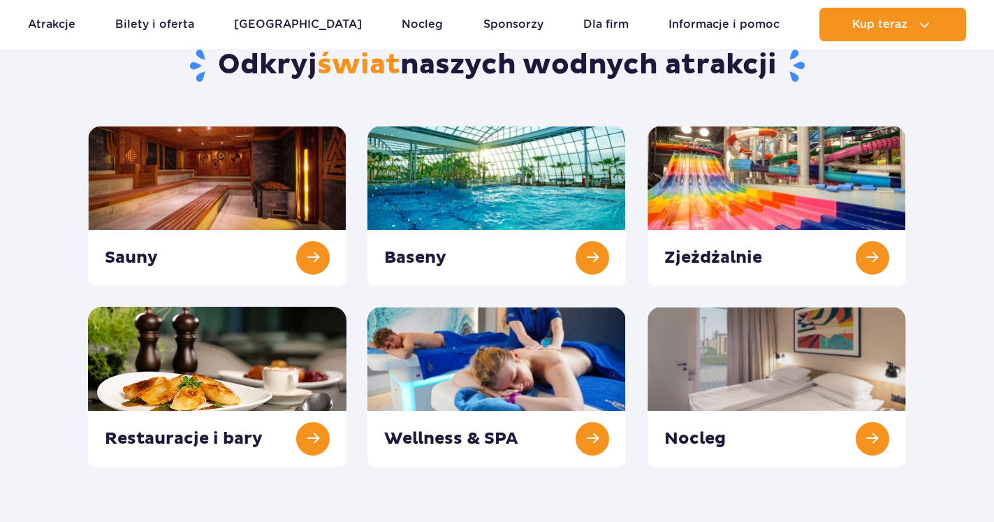
scroll to position [142, 0]
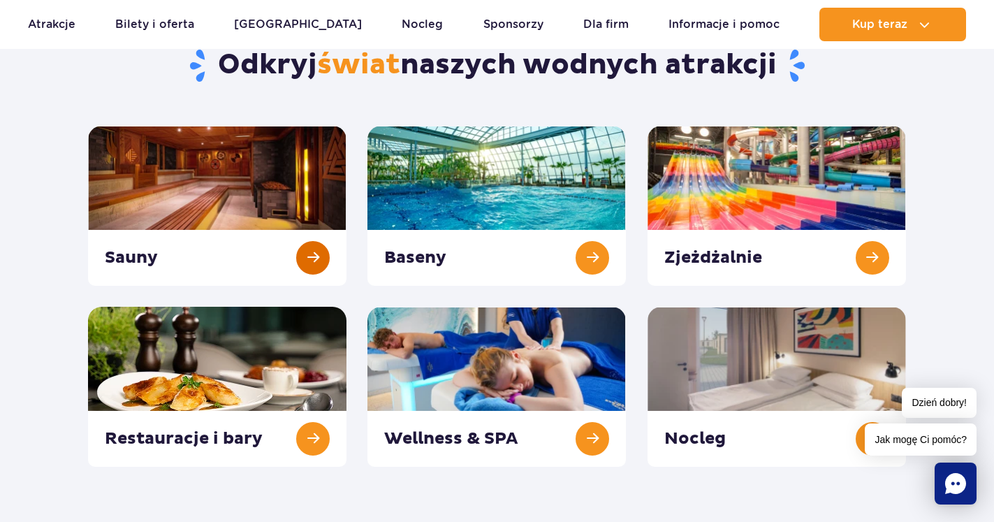
click at [312, 258] on link at bounding box center [217, 206] width 258 height 160
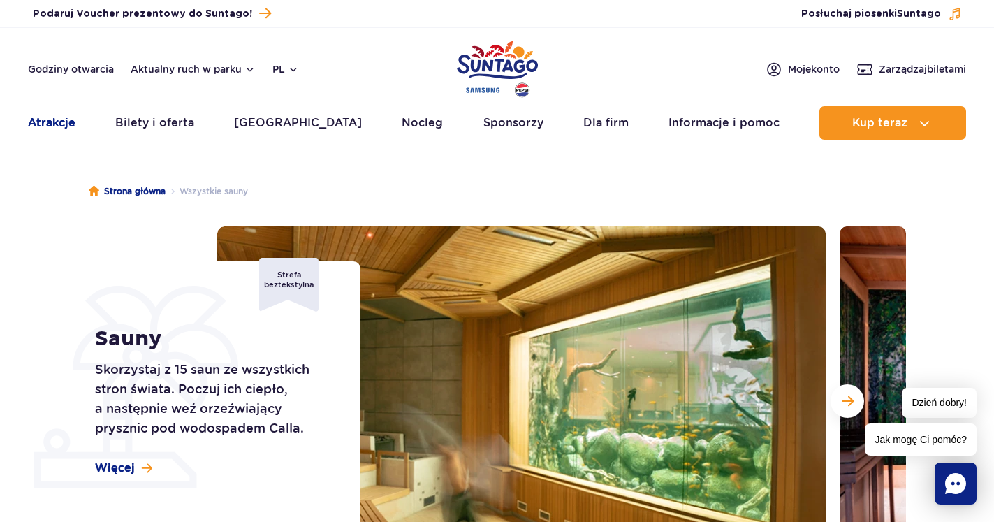
click at [43, 124] on link "Atrakcje" at bounding box center [51, 123] width 47 height 34
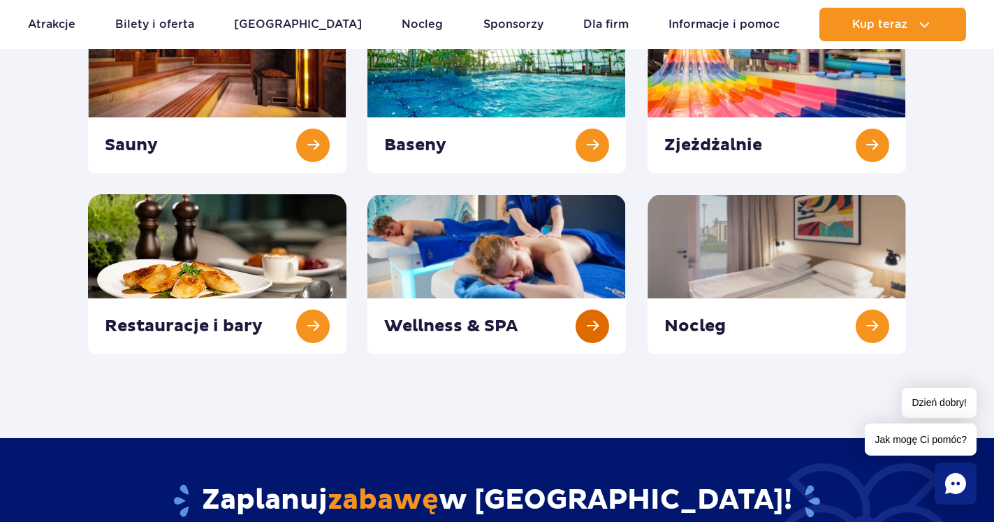
scroll to position [261, 0]
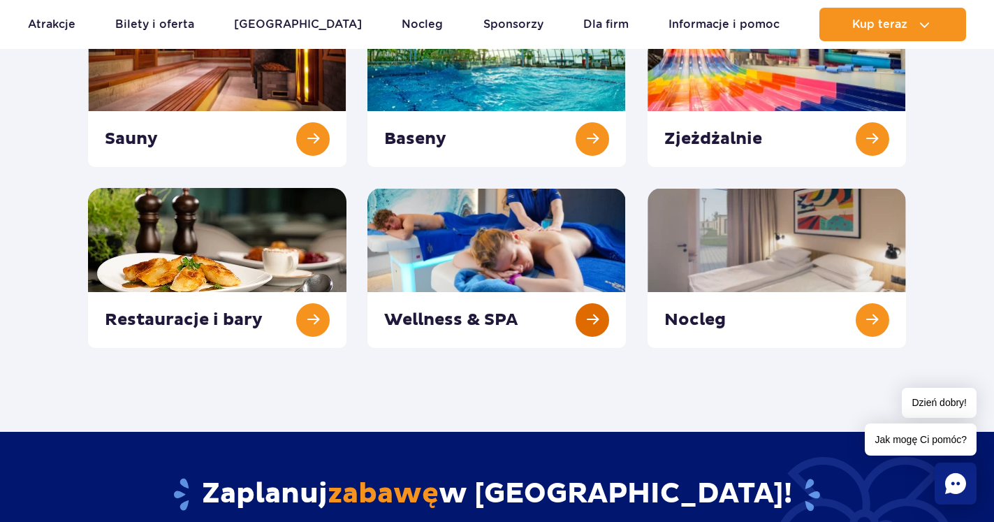
click at [589, 313] on link at bounding box center [496, 268] width 258 height 160
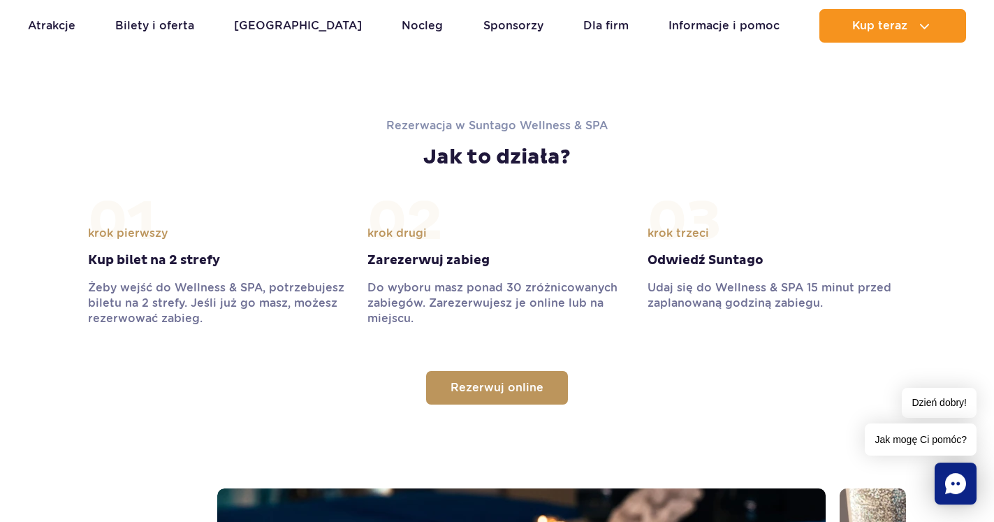
scroll to position [1496, 0]
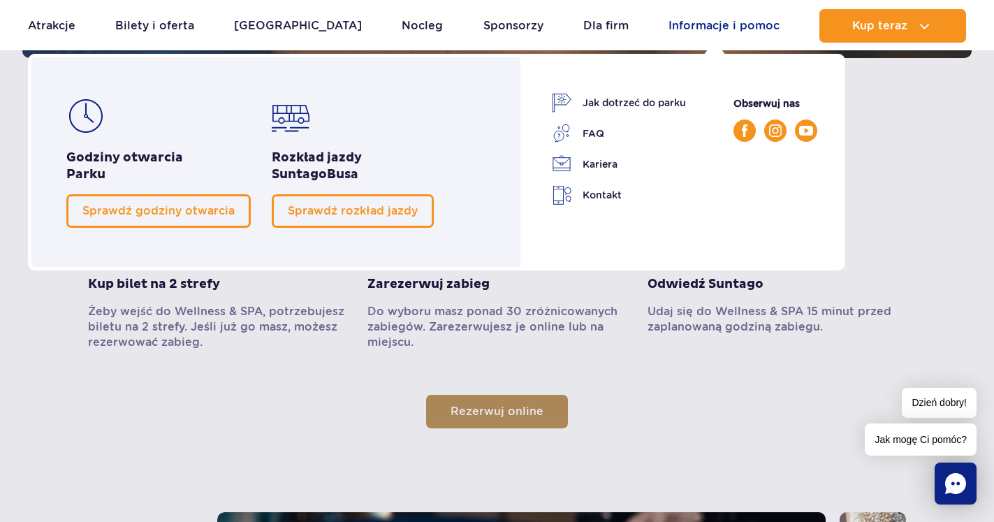
click at [673, 29] on link "Informacje i pomoc" at bounding box center [723, 26] width 111 height 34
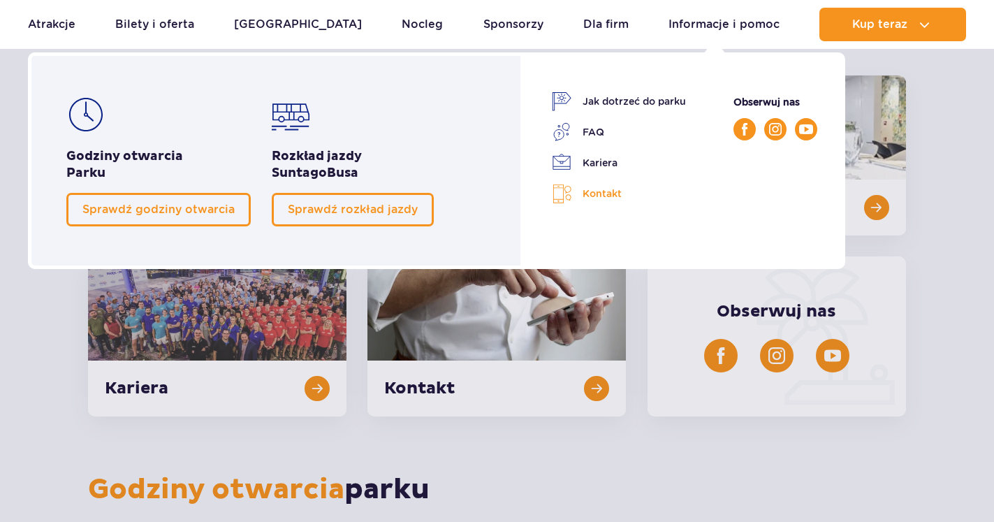
scroll to position [356, 0]
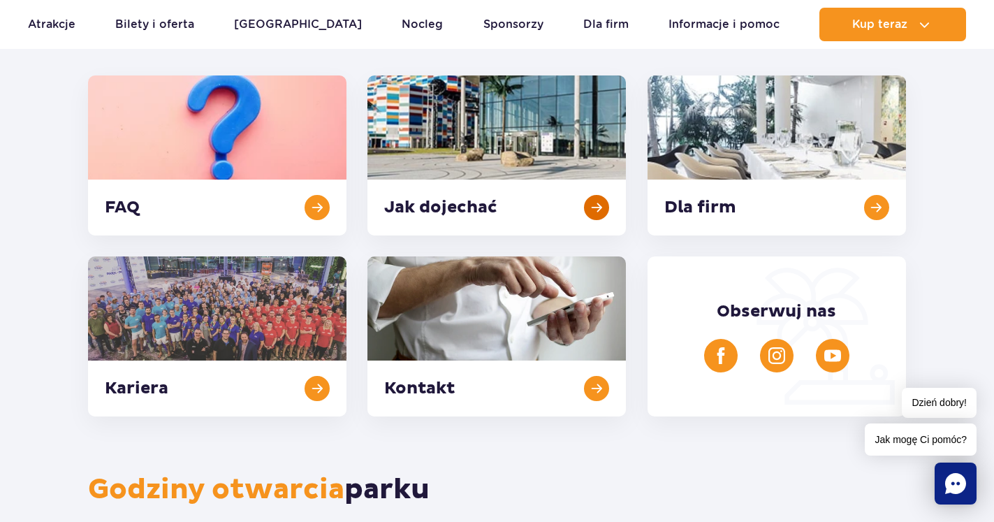
click at [601, 204] on link at bounding box center [496, 155] width 258 height 160
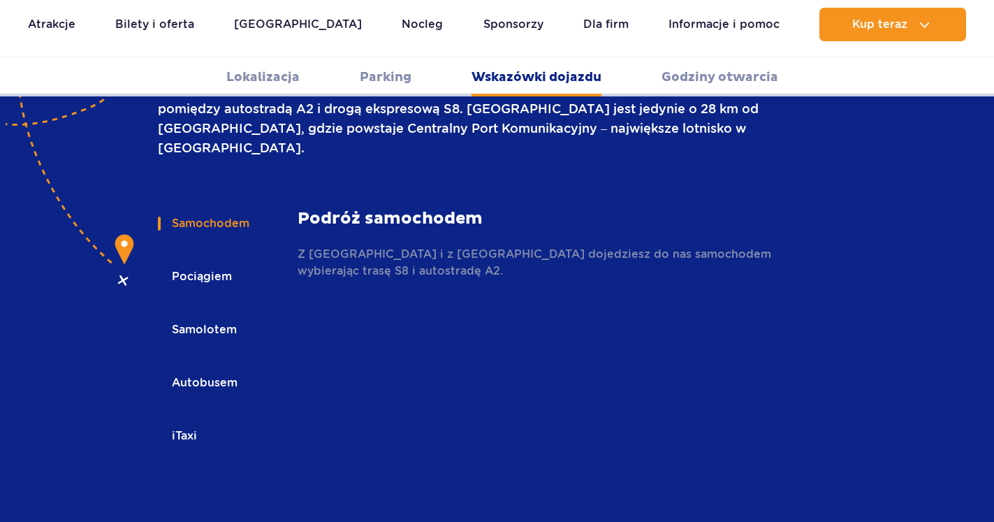
scroll to position [2001, 0]
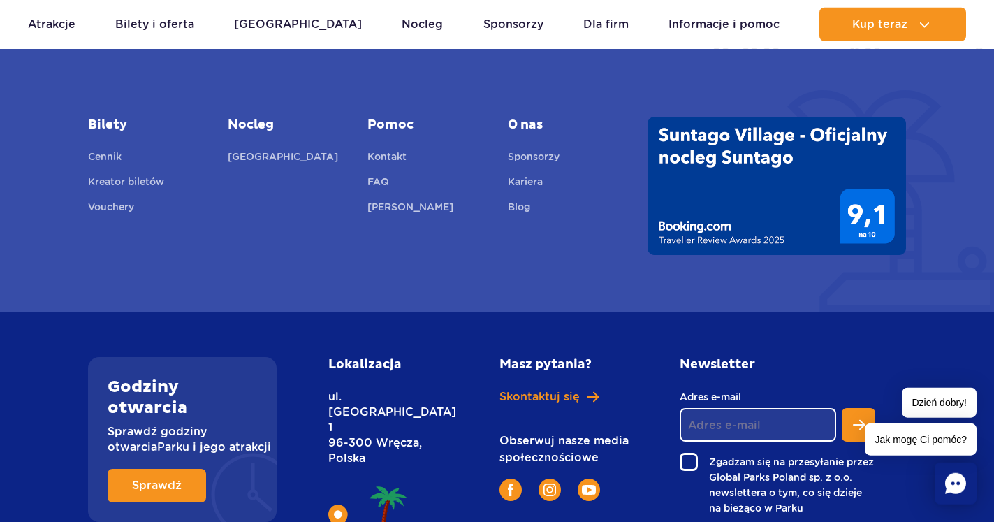
scroll to position [3853, 0]
